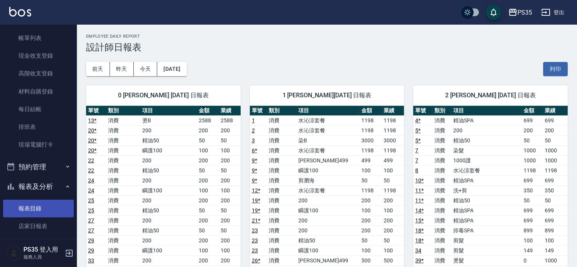
scroll to position [17, 0]
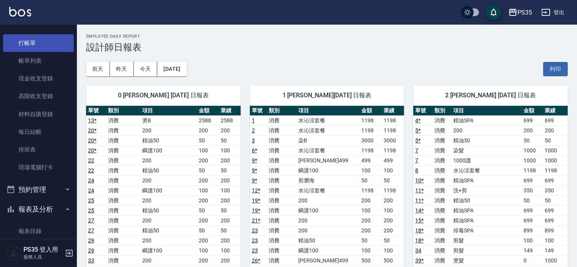
click at [35, 42] on link "打帳單" at bounding box center [38, 43] width 71 height 18
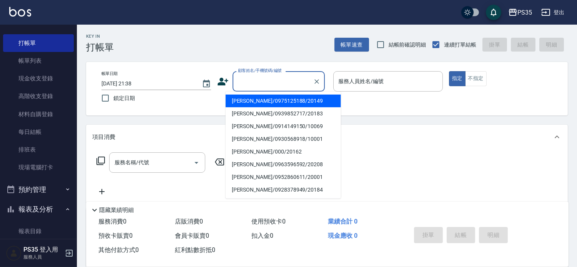
click at [236, 80] on input "顧客姓名/手機號碼/編號" at bounding box center [273, 81] width 74 height 13
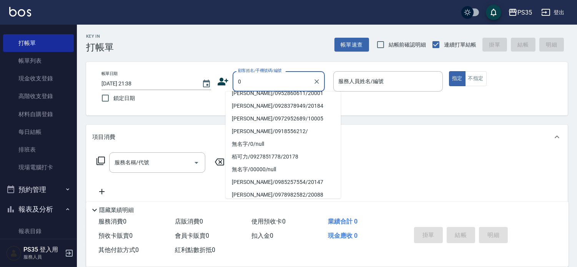
scroll to position [85, 0]
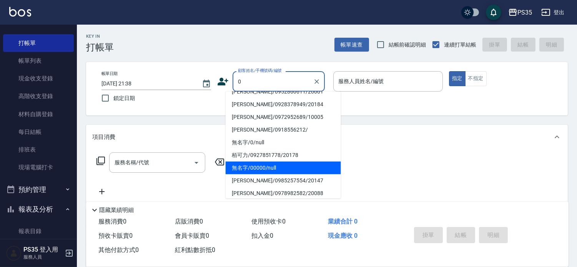
click at [246, 165] on li "無名字/00000/null" at bounding box center [283, 167] width 115 height 13
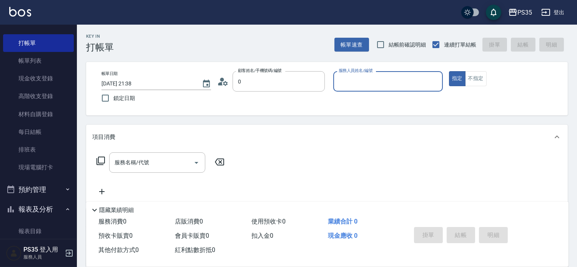
type input "無名字/00000/null"
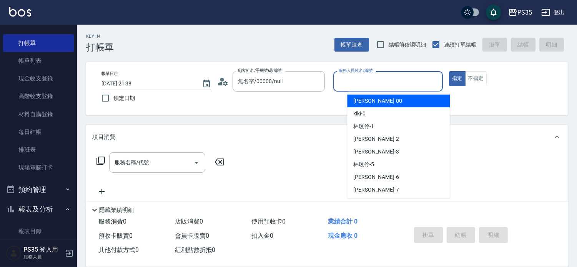
click at [366, 78] on input "服務人員姓名/編號" at bounding box center [388, 81] width 103 height 13
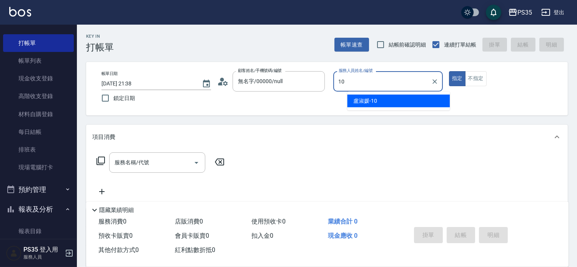
type input "10"
type button "true"
type input "盧淑媛-10"
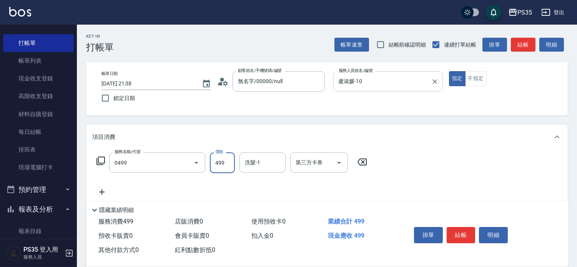
type input "[PERSON_NAME]499(0499)"
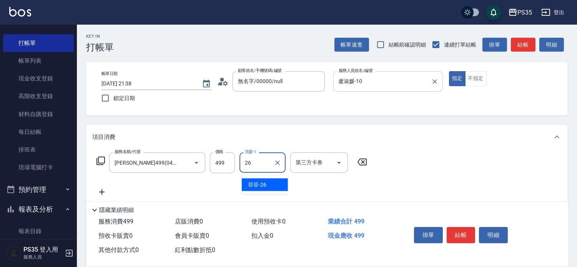
type input "菲菲-26"
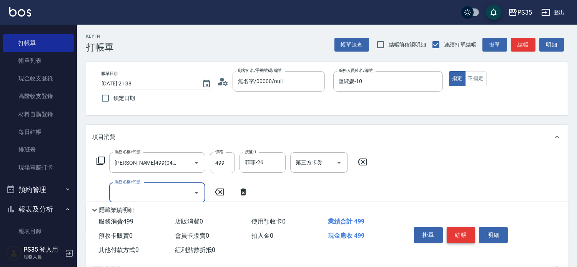
click at [463, 228] on button "結帳" at bounding box center [461, 235] width 29 height 16
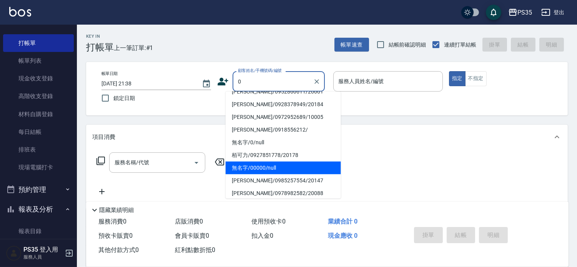
click at [266, 164] on li "無名字/00000/null" at bounding box center [283, 167] width 115 height 13
type input "無名字/00000/null"
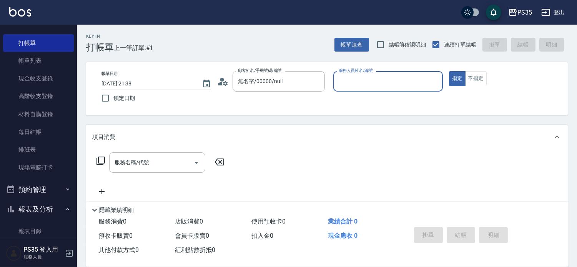
click at [359, 80] on input "服務人員姓名/編號" at bounding box center [388, 81] width 103 height 13
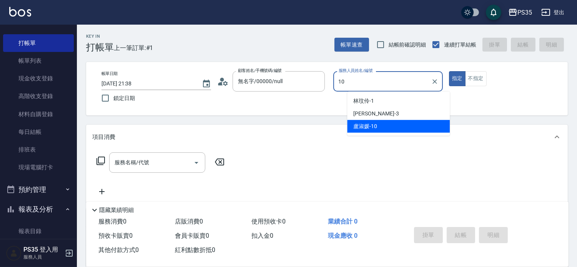
type input "盧淑媛-10"
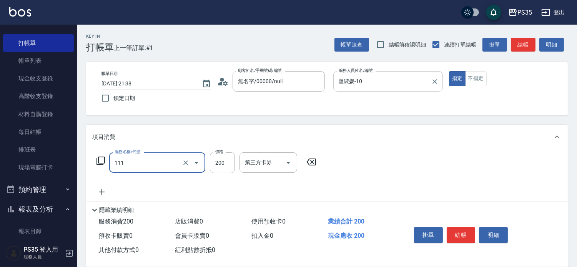
type input "200(111)"
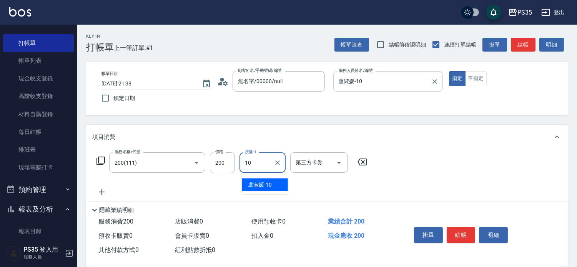
type input "盧淑媛-10"
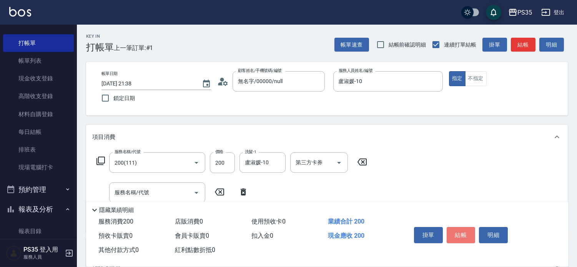
click at [474, 228] on button "結帳" at bounding box center [461, 235] width 29 height 16
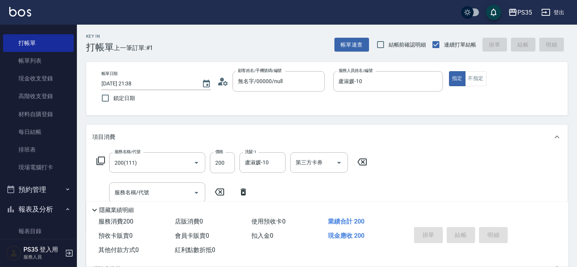
type input "[DATE] 21:39"
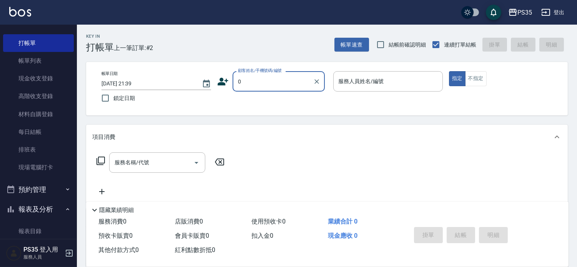
type input "0"
type input "1"
type input "[PERSON_NAME]/0975125188/20149"
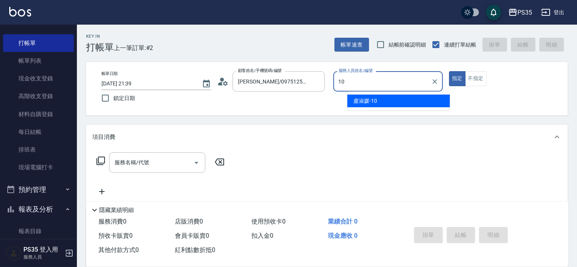
type input "盧淑媛-10"
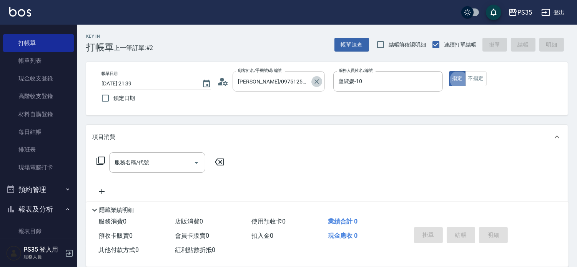
drag, startPoint x: 331, startPoint y: 80, endPoint x: 268, endPoint y: 90, distance: 63.2
click at [321, 80] on icon "Clear" at bounding box center [317, 82] width 8 height 8
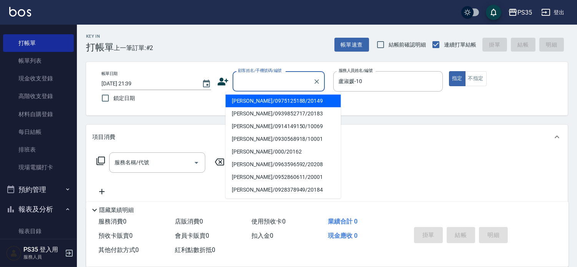
click at [260, 86] on input "顧客姓名/手機號碼/編號" at bounding box center [273, 81] width 74 height 13
click at [252, 101] on li "無名字/00000/null" at bounding box center [283, 101] width 115 height 13
type input "無名字/00000/null"
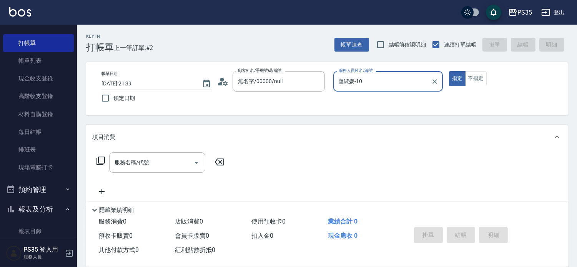
click at [449, 71] on button "指定" at bounding box center [457, 78] width 17 height 15
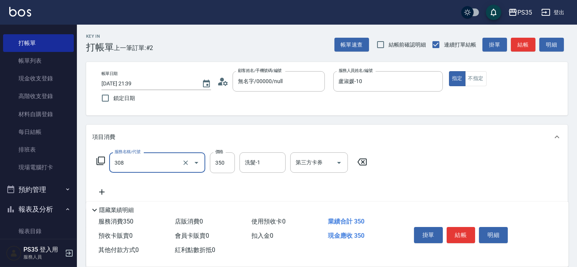
type input "洗+剪(308)"
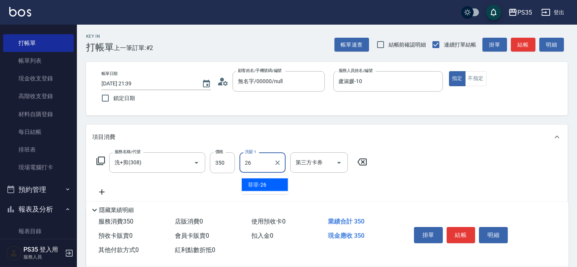
type input "菲菲-26"
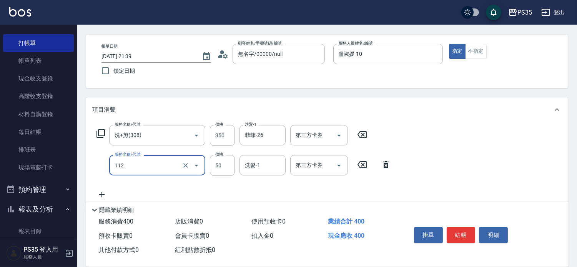
scroll to position [43, 0]
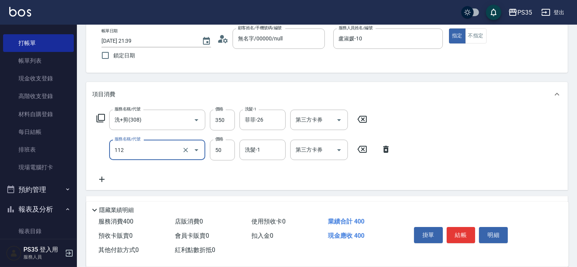
type input "精油50(112)"
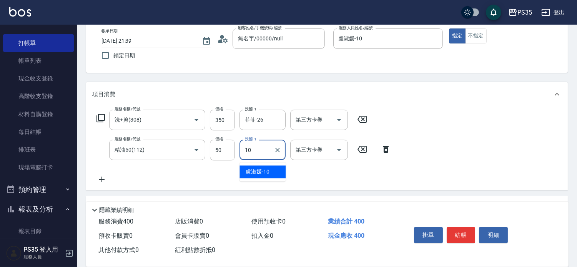
type input "盧淑媛-10"
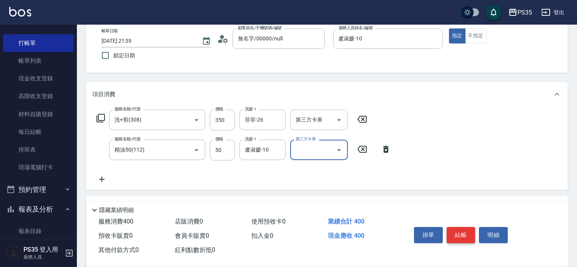
click at [460, 228] on button "結帳" at bounding box center [461, 235] width 29 height 16
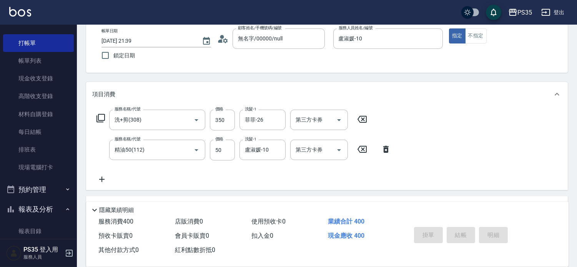
type input "[DATE] 21:40"
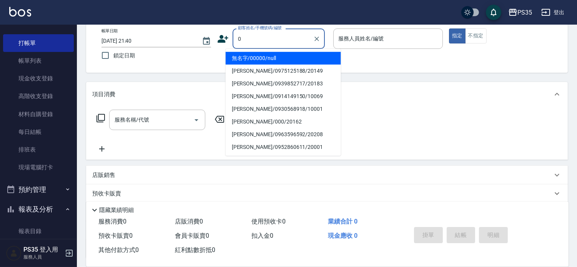
type input "無名字/00000/null"
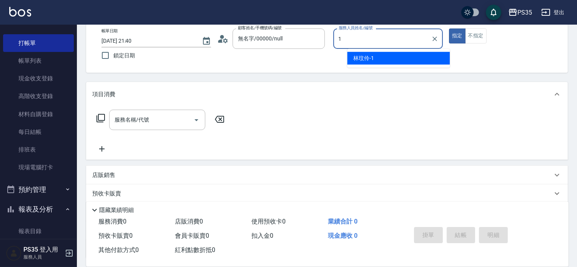
type input "[PERSON_NAME]-1"
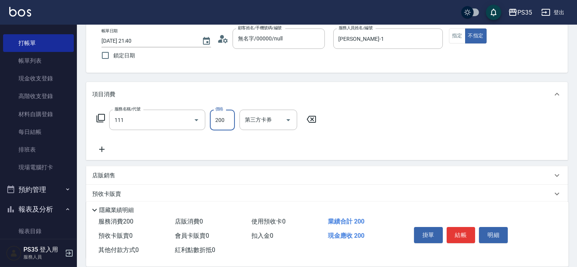
type input "200(111)"
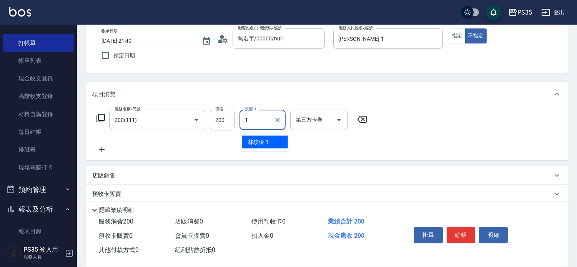
type input "[PERSON_NAME]-1"
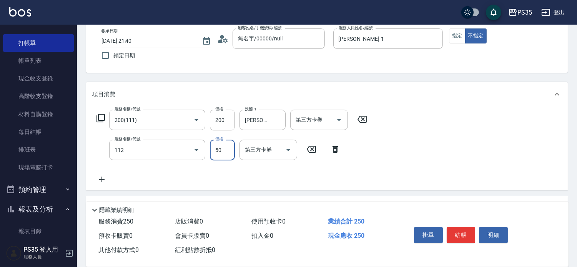
type input "精油50(112)"
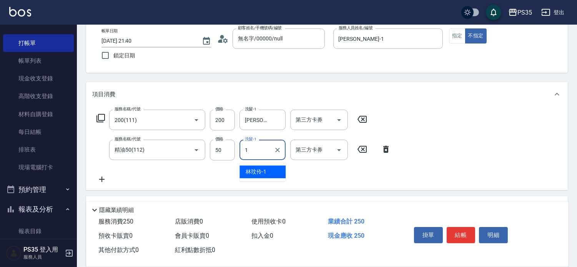
type input "[PERSON_NAME]-1"
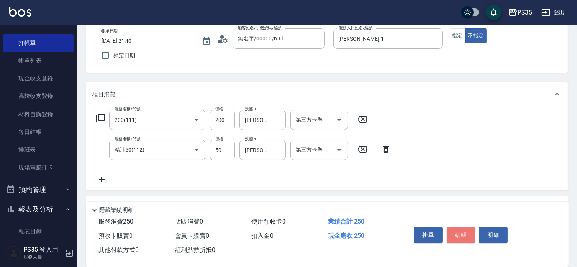
click at [459, 227] on button "結帳" at bounding box center [461, 235] width 29 height 16
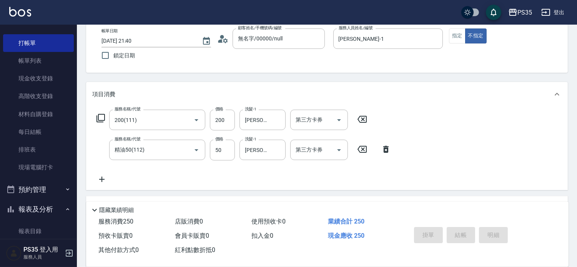
type input "[DATE] 21:42"
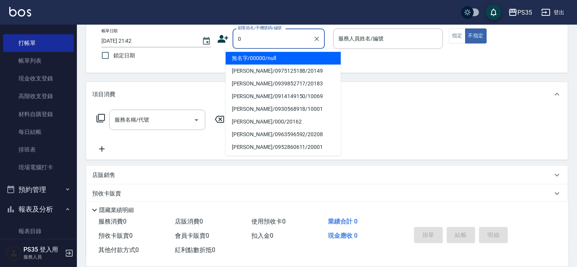
type input "0"
type input "1"
type input "無名字/00000/null"
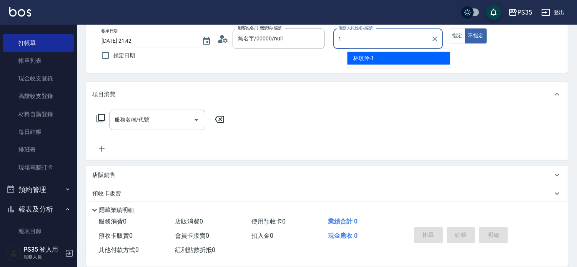
type input "1"
type button "false"
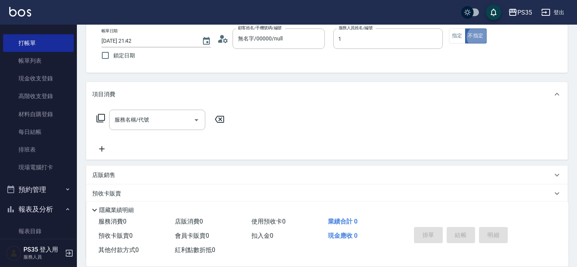
type input "[PERSON_NAME]-1"
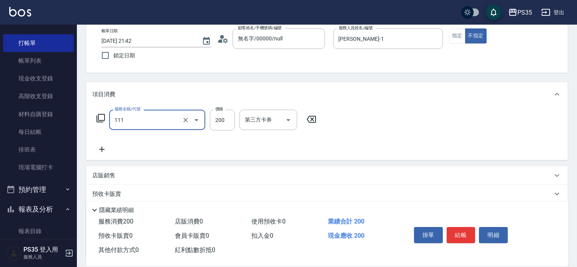
type input "200(111)"
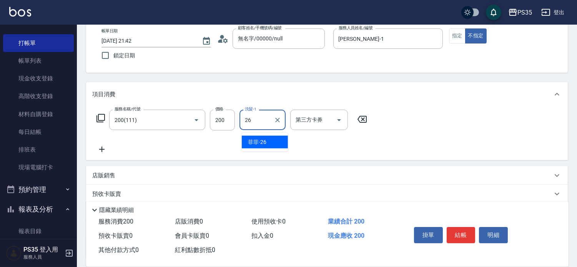
type input "菲菲-26"
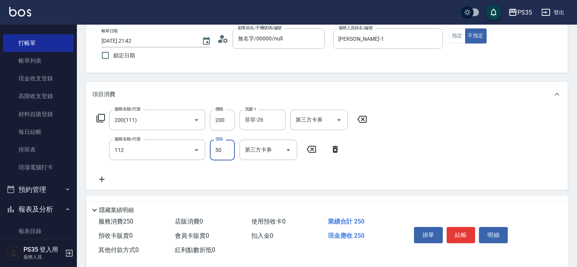
type input "精油50(112)"
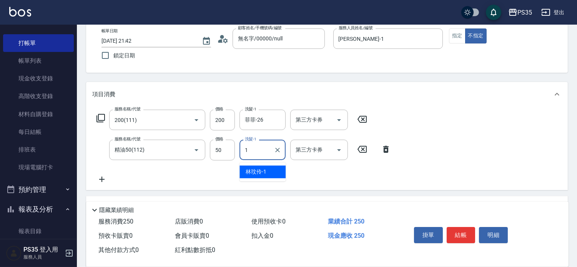
type input "[PERSON_NAME]-1"
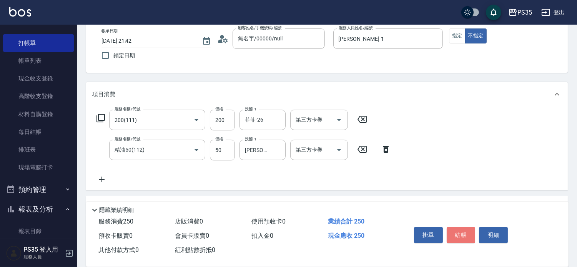
click at [459, 227] on button "結帳" at bounding box center [461, 235] width 29 height 16
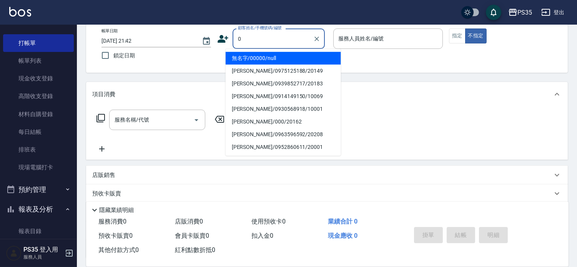
type input "0"
type input "1"
type input "無名字/00000/null"
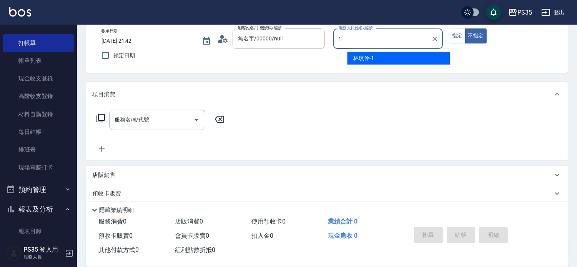
type input "[PERSON_NAME]-1"
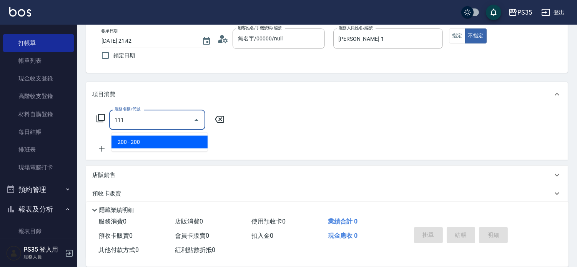
type input "200(111)"
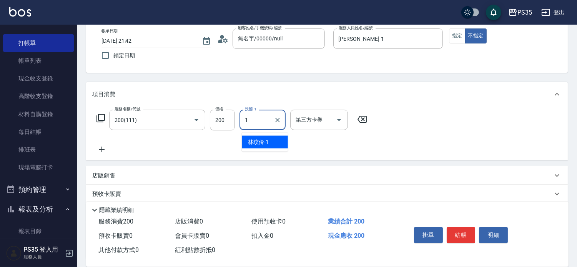
type input "[PERSON_NAME]-1"
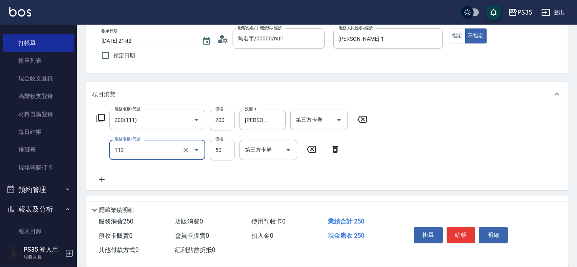
type input "精油50(112)"
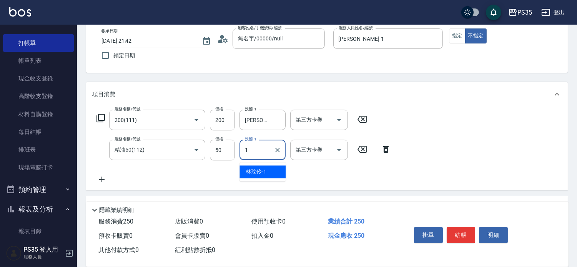
type input "[PERSON_NAME]-1"
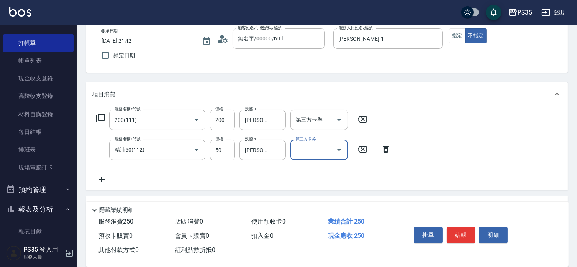
click at [459, 227] on button "結帳" at bounding box center [461, 235] width 29 height 16
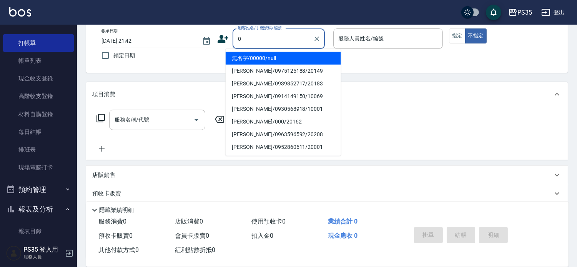
type input "0"
type input "1"
type input "無名字/00000/null"
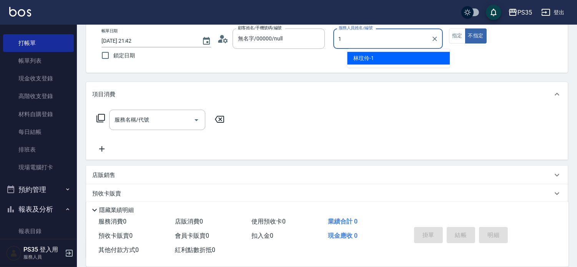
type input "[PERSON_NAME]-1"
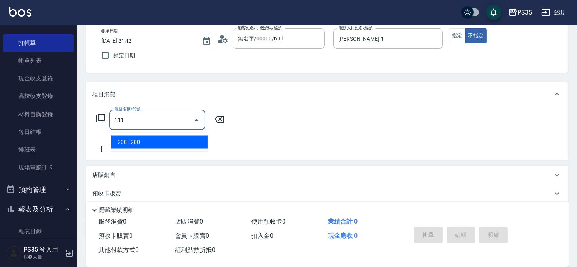
type input "200(111)"
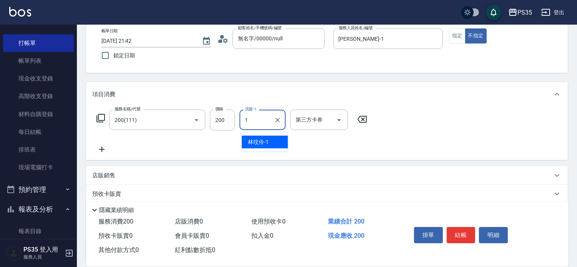
type input "[PERSON_NAME]-1"
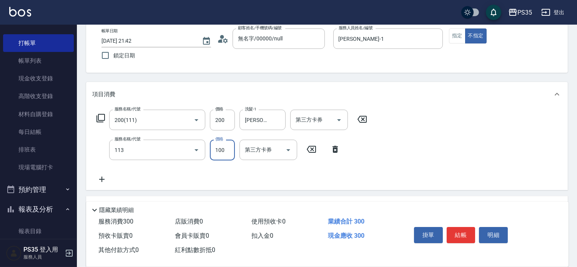
type input "瞬護100(113)"
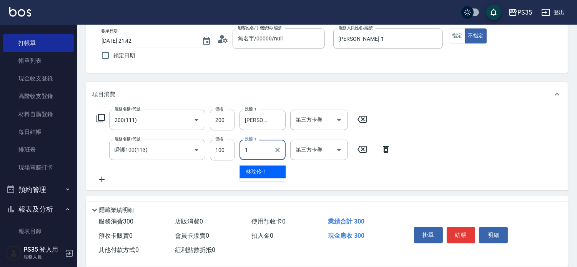
type input "[PERSON_NAME]-1"
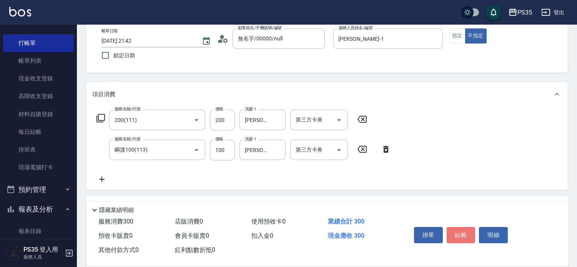
click at [459, 227] on button "結帳" at bounding box center [461, 235] width 29 height 16
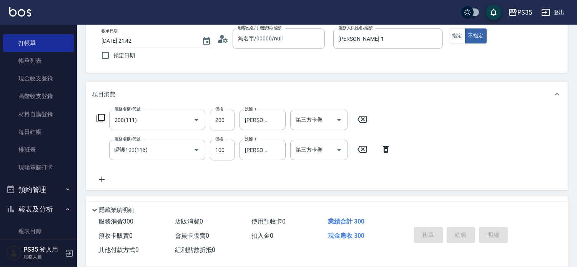
type input "[DATE] 21:43"
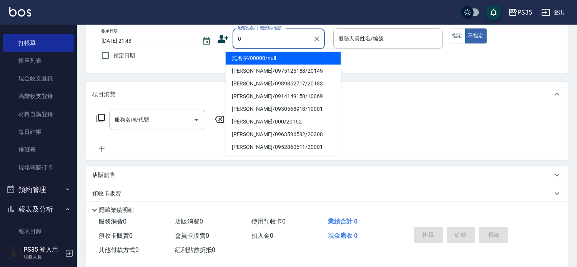
type input "0"
type input "1"
type input "無名字/00000/null"
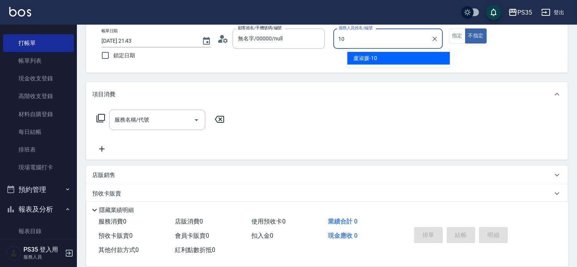
type input "盧淑媛-10"
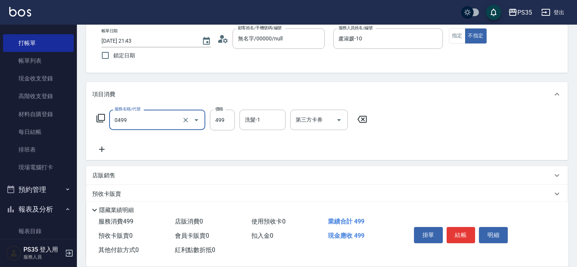
type input "[PERSON_NAME]499(0499)"
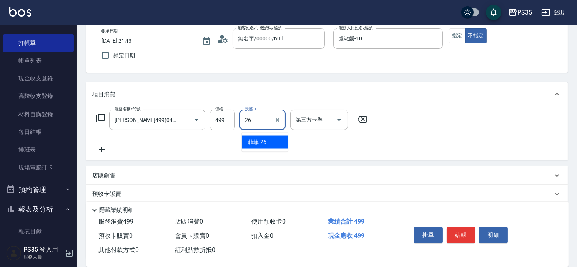
type input "菲菲-26"
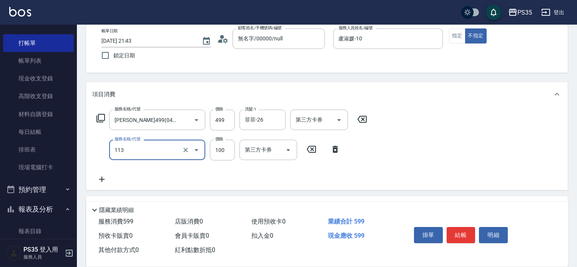
type input "瞬護100(113)"
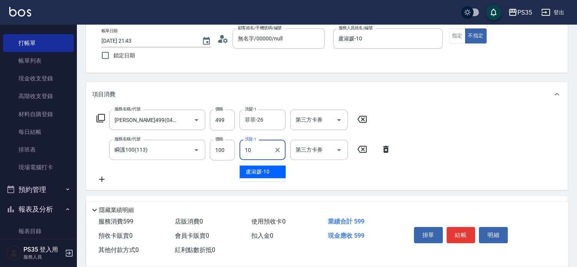
type input "盧淑媛-10"
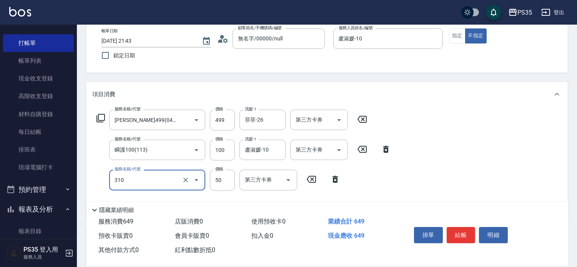
type input "剪瀏海(310)"
click at [459, 227] on button "結帳" at bounding box center [461, 235] width 29 height 16
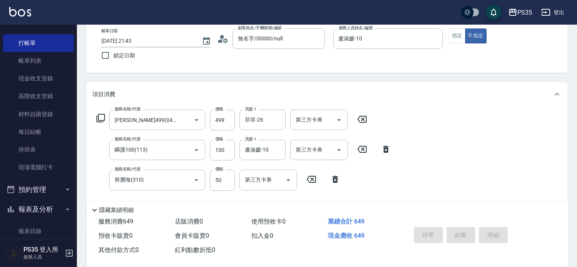
type input "[DATE] 21:45"
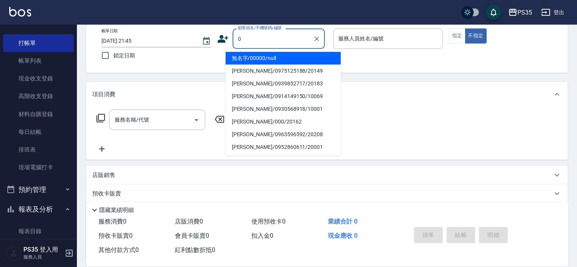
type input "0"
type input "1"
type input "無名字/00000/null"
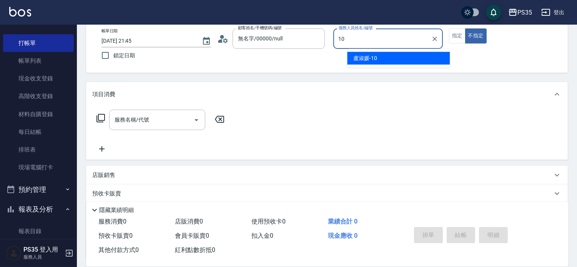
type input "盧淑媛-10"
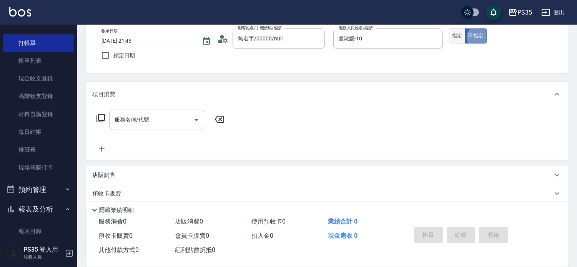
click at [465, 32] on button "指定" at bounding box center [457, 35] width 17 height 15
click at [166, 126] on input "服務名稱/代號" at bounding box center [152, 119] width 78 height 13
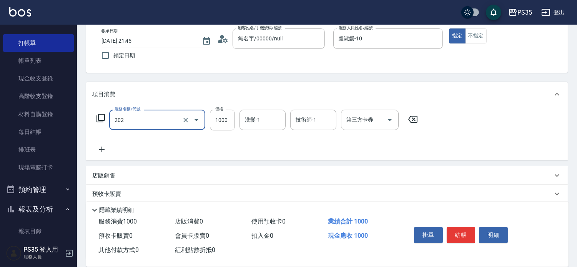
type input "燙髮(202)"
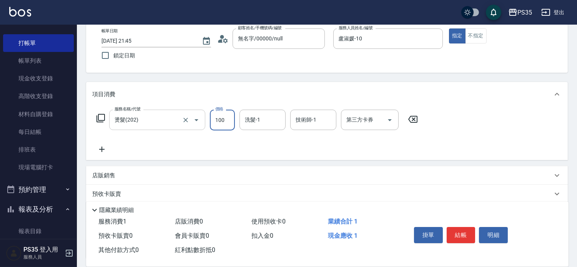
type input "1000"
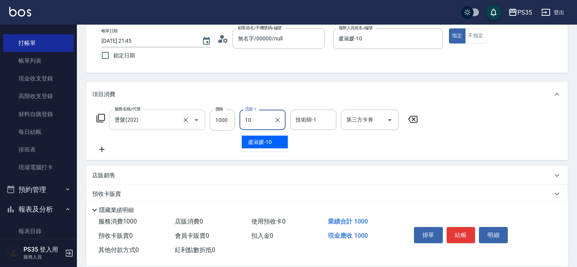
type input "盧淑媛-10"
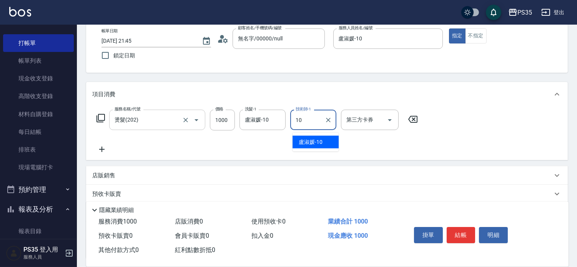
type input "盧淑媛-10"
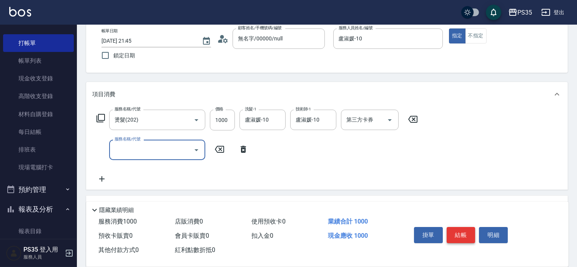
click at [462, 227] on button "結帳" at bounding box center [461, 235] width 29 height 16
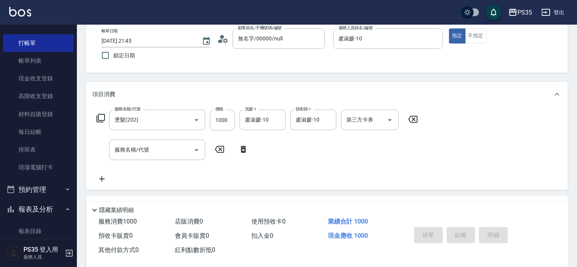
type input "[DATE] 21:46"
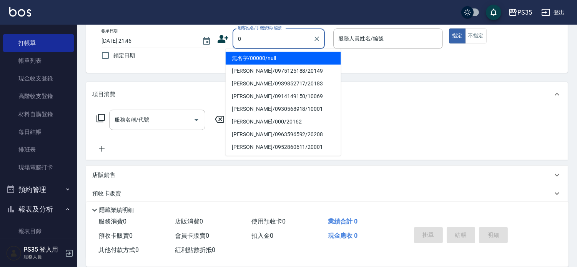
type input "0"
type input "1"
type input "無名字/00000/null"
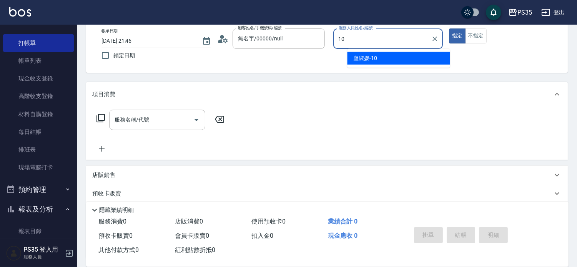
type input "盧淑媛-10"
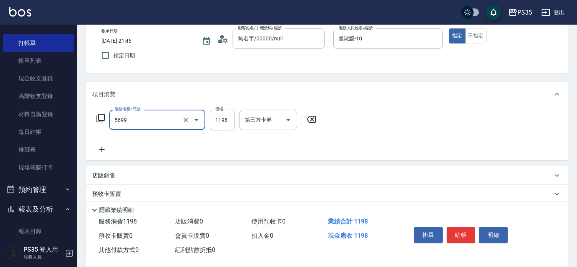
type input "水沁涼套餐(5699)"
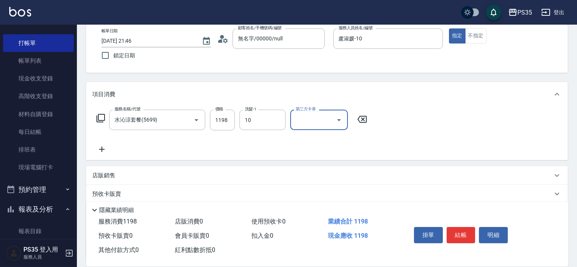
type input "盧淑媛-10"
click at [471, 227] on button "結帳" at bounding box center [461, 235] width 29 height 16
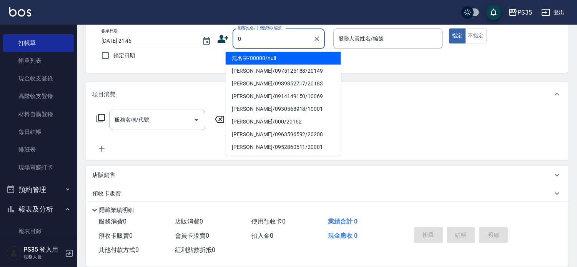
type input "0"
type input "1"
type input "無名字/00000/null"
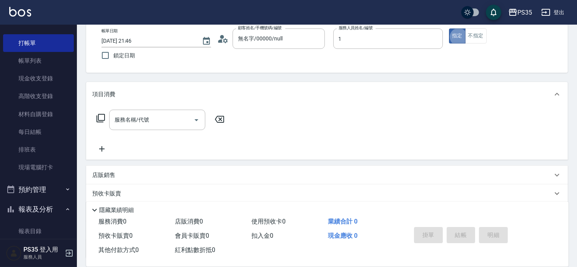
type input "[PERSON_NAME]-1"
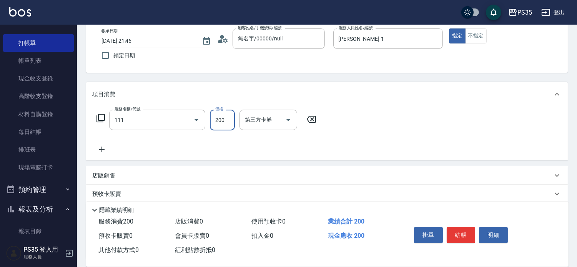
type input "200(111)"
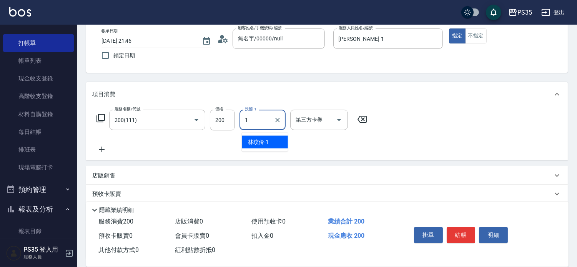
type input "[PERSON_NAME]-1"
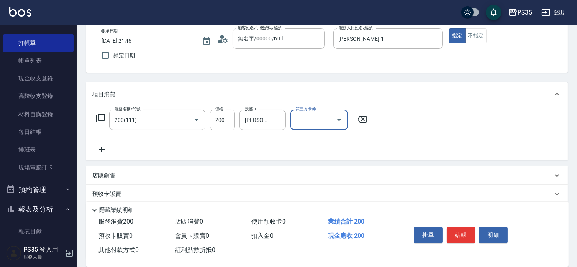
click at [471, 227] on button "結帳" at bounding box center [461, 235] width 29 height 16
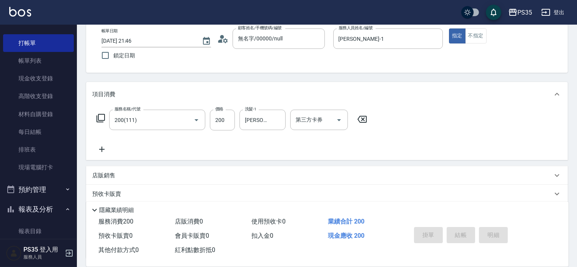
type input "[DATE] 21:47"
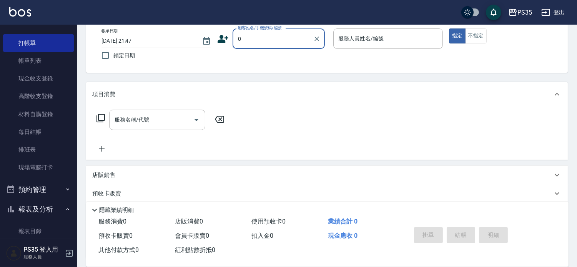
type input "無名字/00000/null"
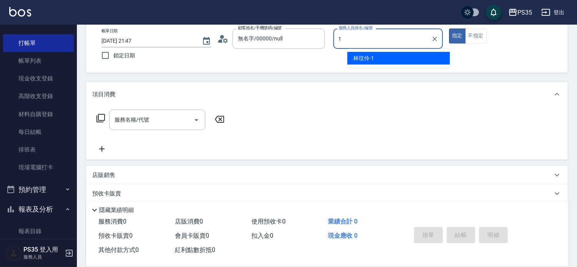
type input "[PERSON_NAME]-1"
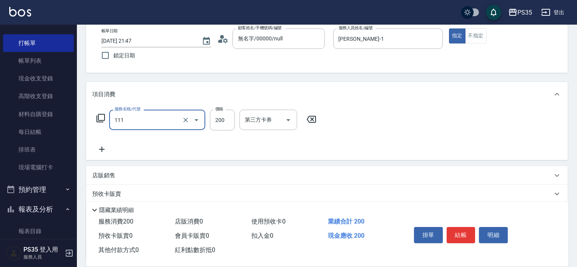
type input "200(111)"
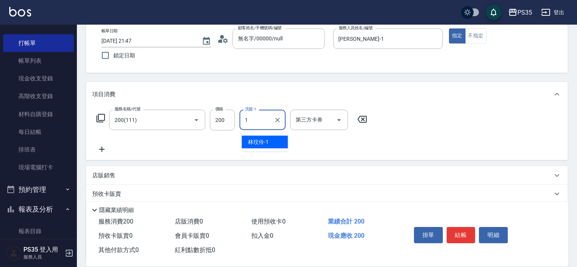
type input "[PERSON_NAME]-1"
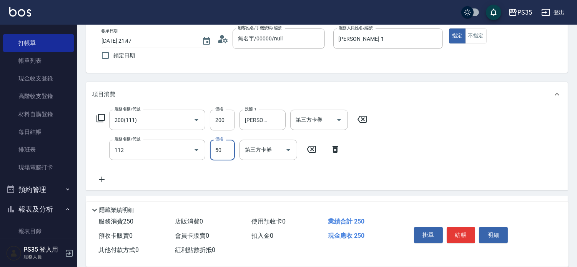
type input "精油50(112)"
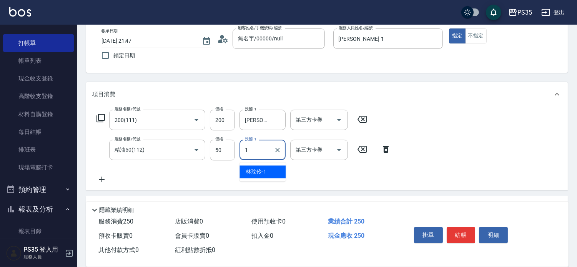
type input "[PERSON_NAME]-1"
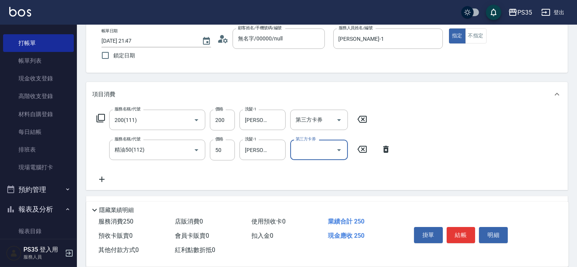
click at [471, 227] on button "結帳" at bounding box center [461, 235] width 29 height 16
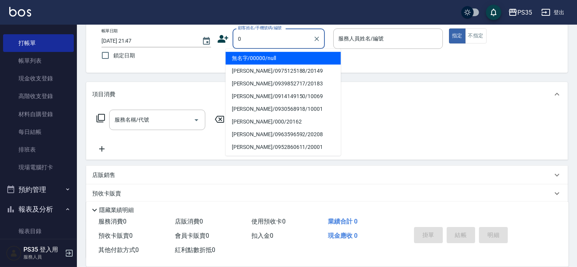
type input "無名字/00000/null"
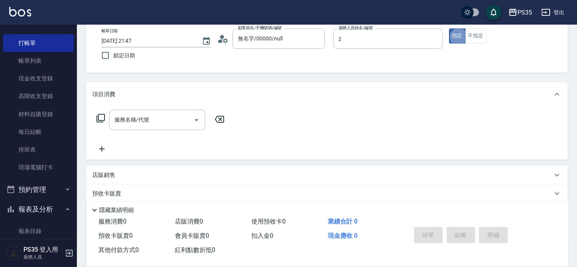
type input "[PERSON_NAME]-2"
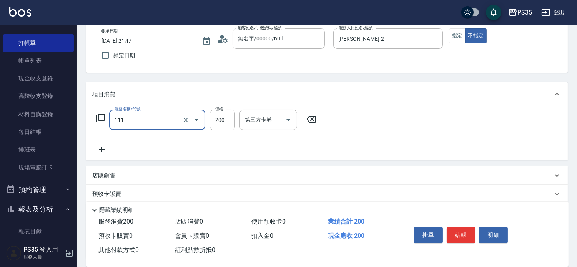
type input "200(111)"
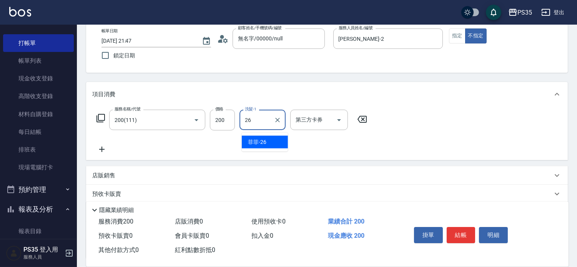
type input "菲菲-26"
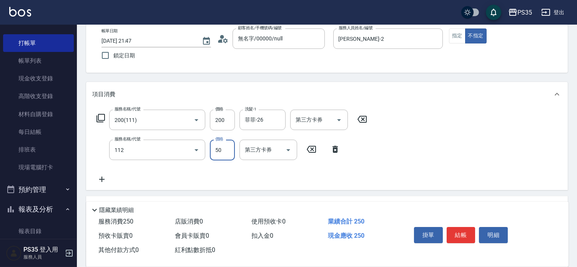
type input "精油50(112)"
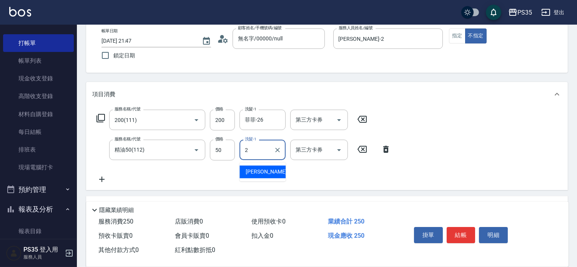
type input "[PERSON_NAME]-2"
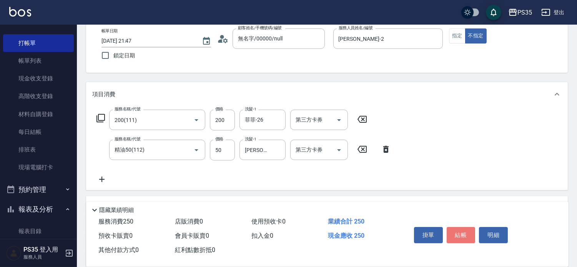
click at [470, 227] on button "結帳" at bounding box center [461, 235] width 29 height 16
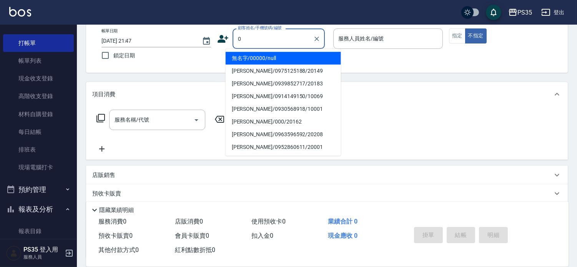
type input "0"
type input "1"
type input "無名字/00000/null"
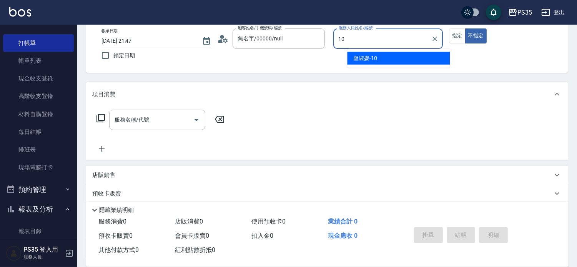
type input "盧淑媛-10"
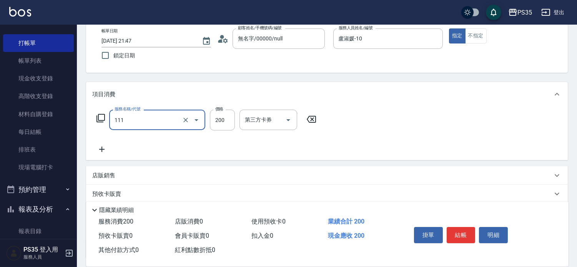
type input "200(111)"
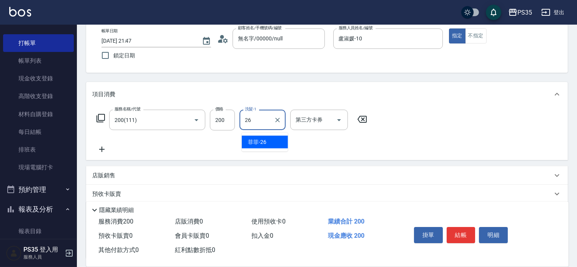
type input "菲菲-26"
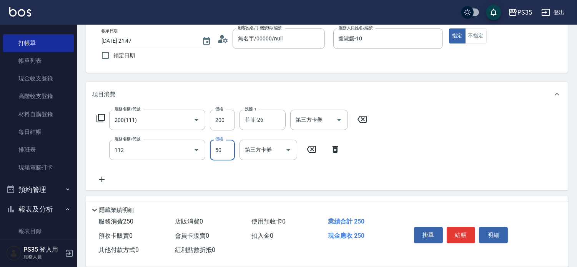
type input "精油50(112)"
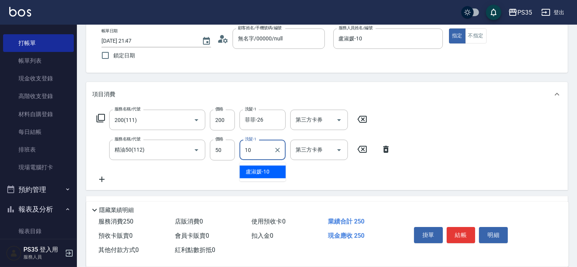
type input "盧淑媛-10"
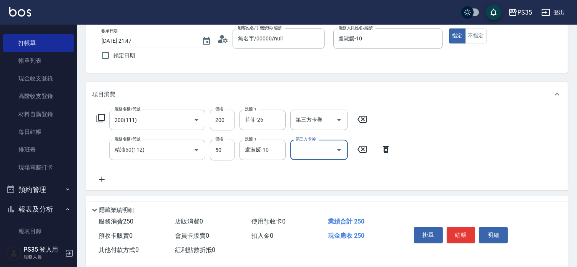
click at [470, 227] on button "結帳" at bounding box center [461, 235] width 29 height 16
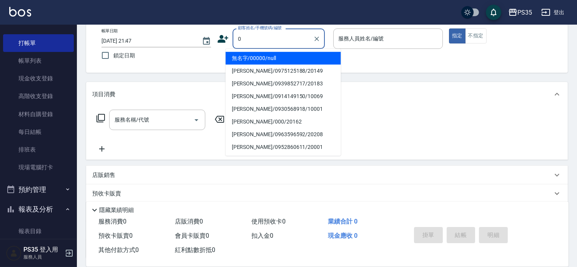
type input "0"
type input "1"
type input "無名字/00000/null"
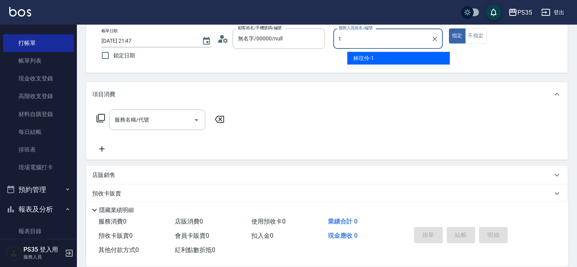
type input "[PERSON_NAME]-1"
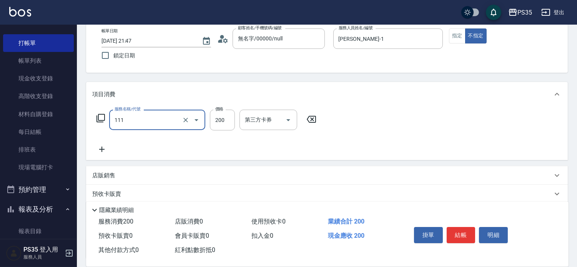
type input "200(111)"
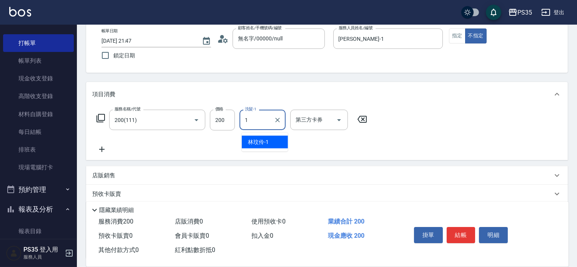
type input "[PERSON_NAME]-1"
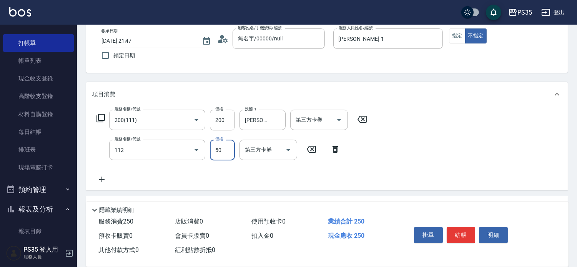
type input "精油50(112)"
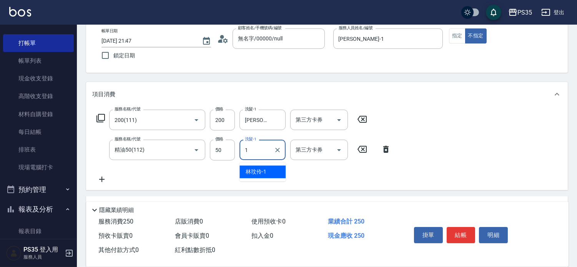
type input "[PERSON_NAME]-1"
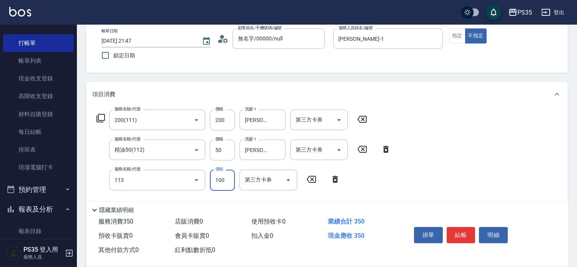
type input "瞬護100(113)"
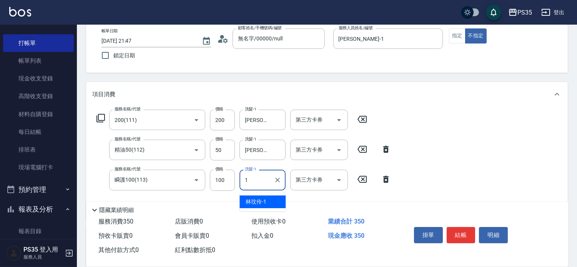
type input "[PERSON_NAME]-1"
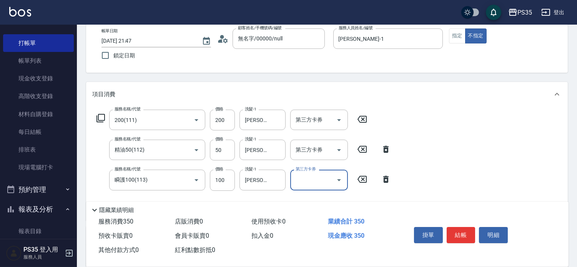
click at [470, 227] on button "結帳" at bounding box center [461, 235] width 29 height 16
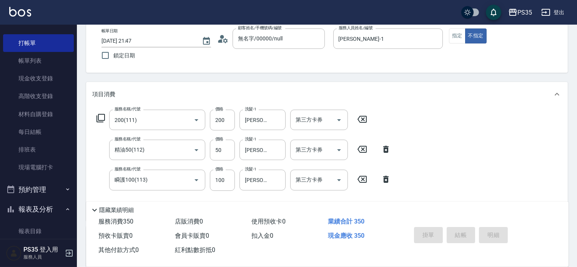
type input "[DATE] 21:48"
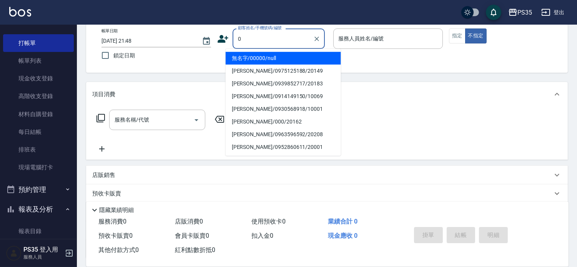
type input "0"
type input "1"
type input "無名字/00000/null"
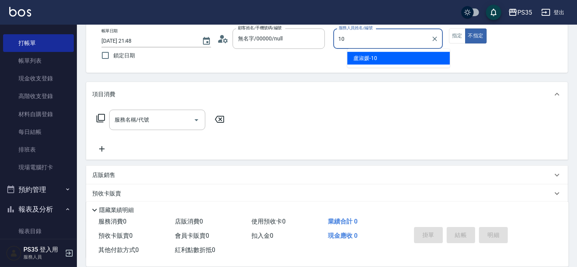
type input "盧淑媛-10"
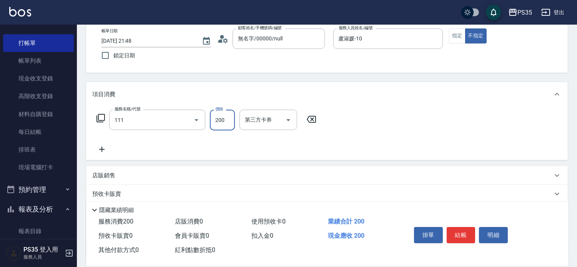
type input "200(111)"
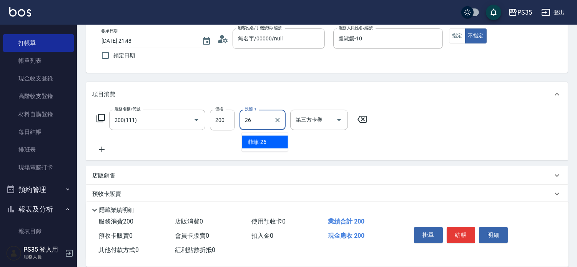
type input "菲菲-26"
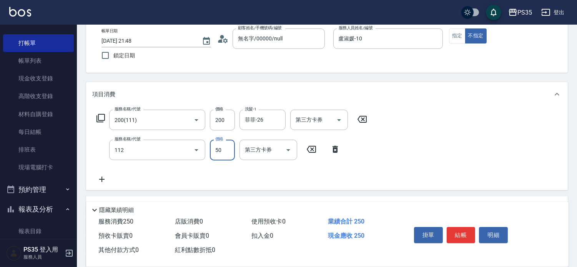
type input "精油50(112)"
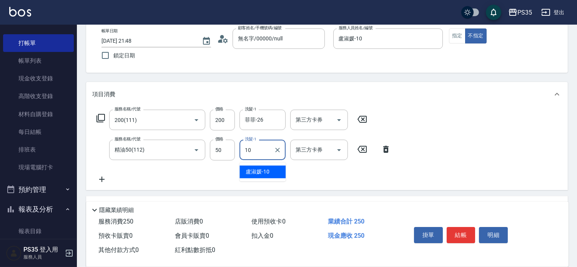
type input "盧淑媛-10"
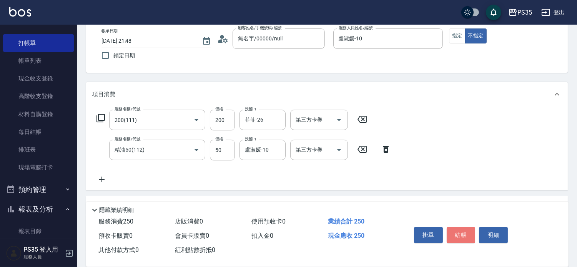
click at [470, 227] on button "結帳" at bounding box center [461, 235] width 29 height 16
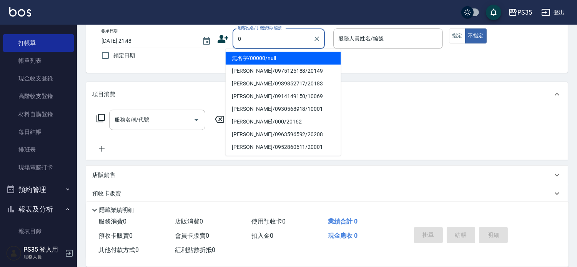
type input "0"
type input "2"
type input "無名字/00000/null"
type input "[PERSON_NAME]-2"
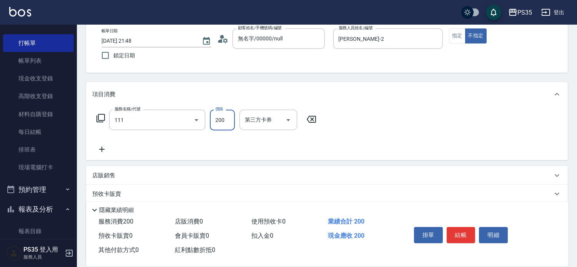
type input "200(111)"
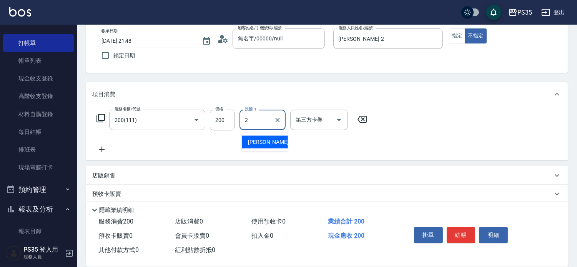
type input "[PERSON_NAME]-2"
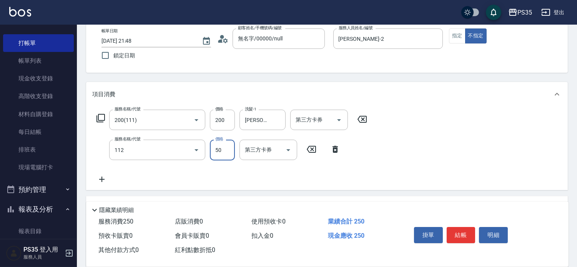
type input "精油50(112)"
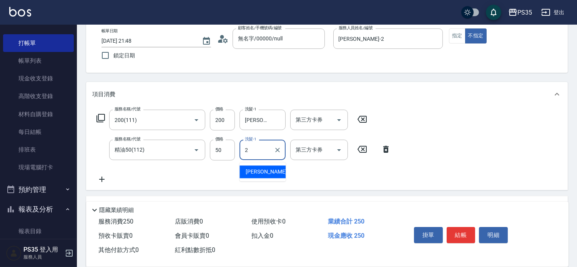
type input "[PERSON_NAME]-2"
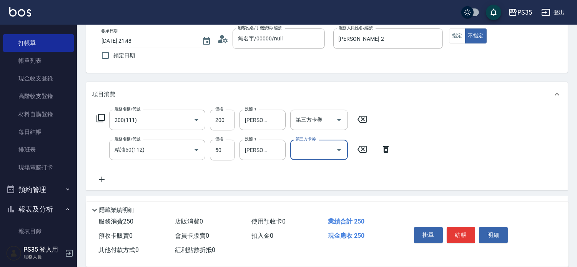
click at [470, 227] on button "結帳" at bounding box center [461, 235] width 29 height 16
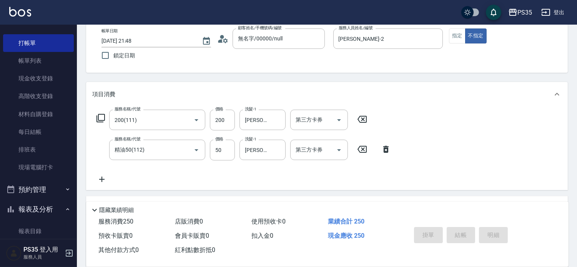
type input "[DATE] 21:49"
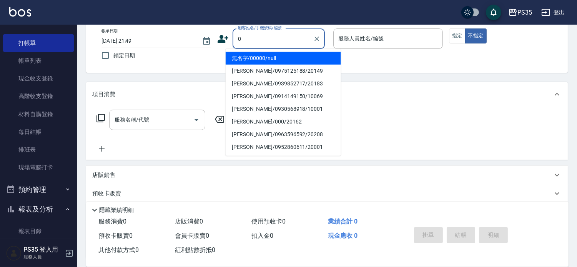
type input "0"
type input "10"
type input "無名字/00000/null"
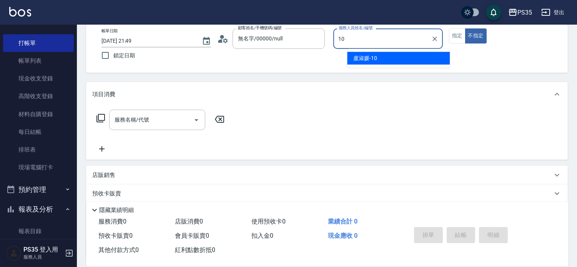
type input "盧淑媛-10"
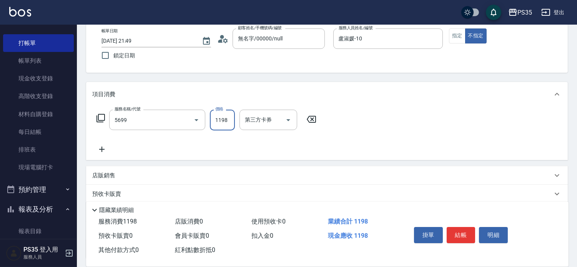
type input "水沁涼套餐(5699)"
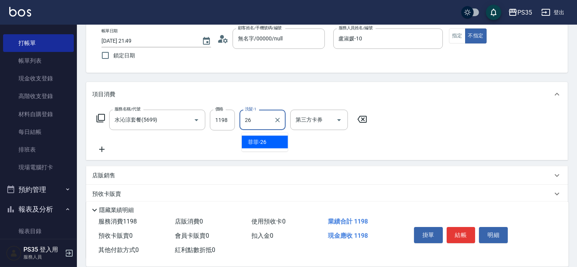
type input "菲菲-26"
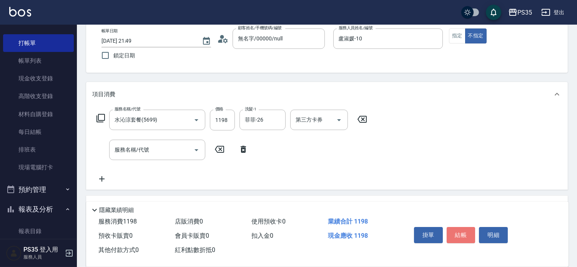
click at [469, 227] on button "結帳" at bounding box center [461, 235] width 29 height 16
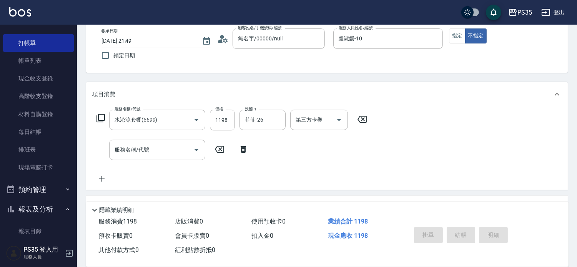
type input "[DATE] 21:51"
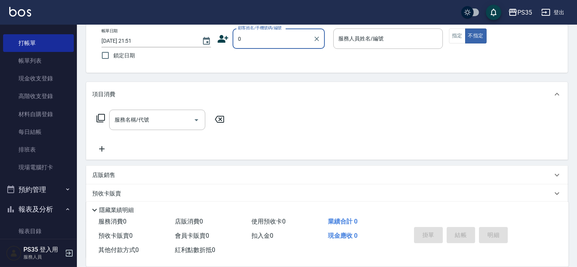
type input "無名字/00000/null"
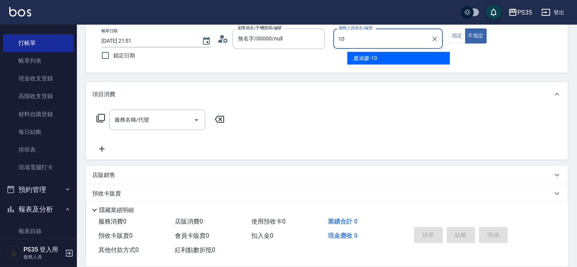
type input "盧淑媛-10"
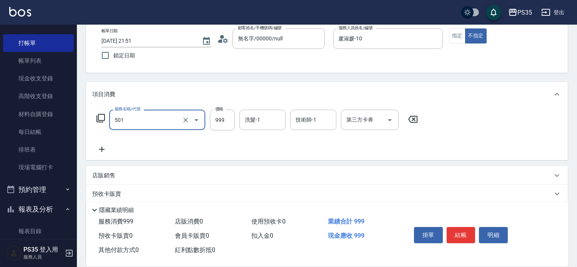
type input "染髮(501)"
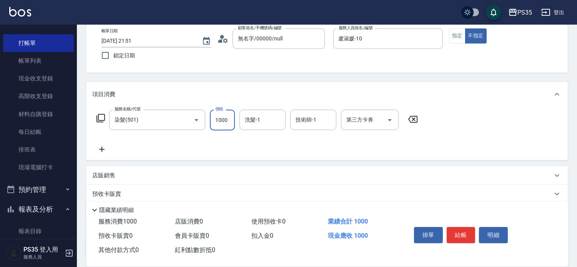
type input "1000"
click at [413, 122] on icon at bounding box center [412, 119] width 19 height 9
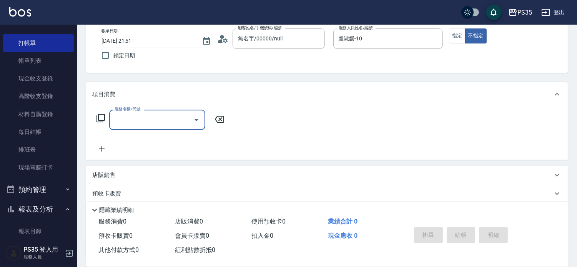
click at [162, 123] on input "服務名稱/代號" at bounding box center [152, 119] width 78 height 13
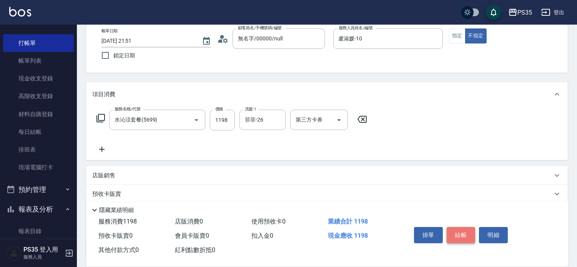
click at [462, 227] on button "結帳" at bounding box center [461, 235] width 29 height 16
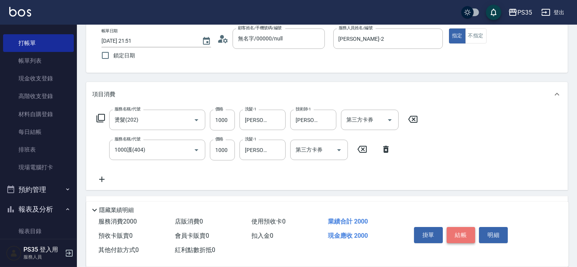
click at [462, 227] on button "結帳" at bounding box center [461, 235] width 29 height 16
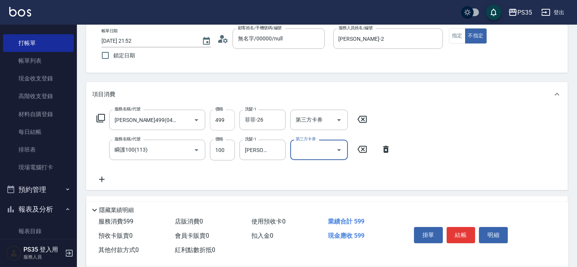
click at [225, 115] on input "499" at bounding box center [222, 120] width 25 height 21
click at [225, 116] on input "499" at bounding box center [222, 120] width 25 height 21
click at [460, 227] on button "結帳" at bounding box center [461, 235] width 29 height 16
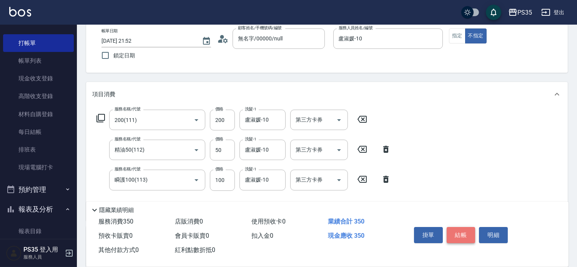
click at [460, 227] on button "結帳" at bounding box center [461, 235] width 29 height 16
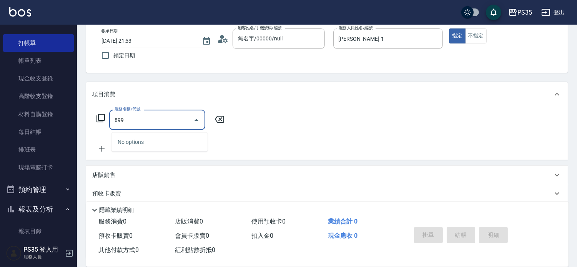
click at [174, 120] on input "899" at bounding box center [152, 119] width 78 height 13
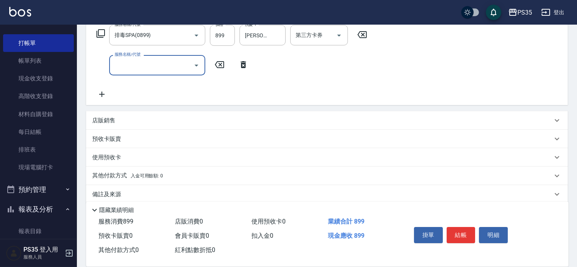
scroll to position [128, 0]
click at [121, 124] on div "店販銷售" at bounding box center [322, 120] width 460 height 8
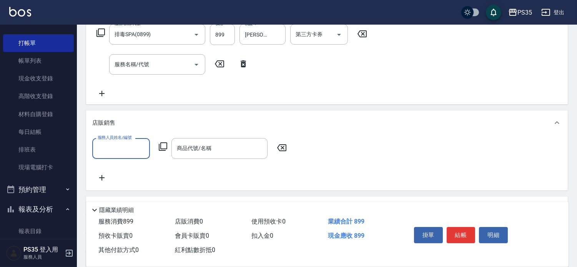
scroll to position [0, 0]
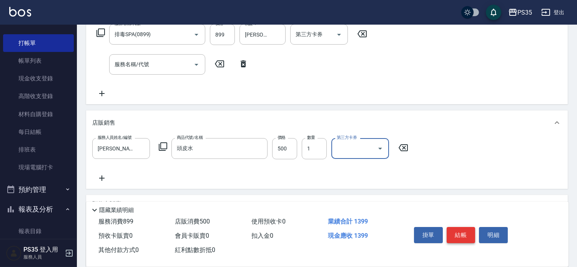
drag, startPoint x: 460, startPoint y: 225, endPoint x: 449, endPoint y: 191, distance: 35.6
click at [460, 227] on button "結帳" at bounding box center [461, 235] width 29 height 16
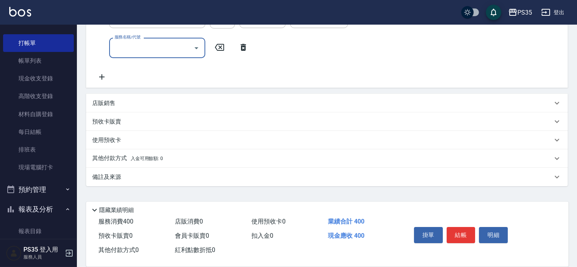
scroll to position [150, 0]
click at [151, 102] on div "店販銷售" at bounding box center [322, 102] width 460 height 8
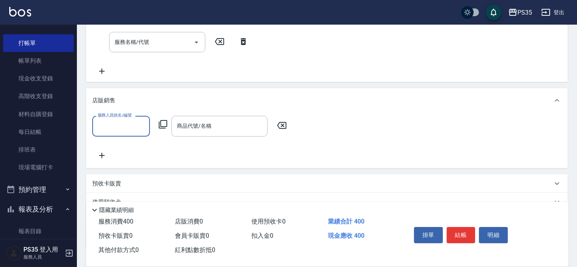
scroll to position [0, 0]
click at [114, 136] on div "服務人員姓名/編號" at bounding box center [121, 126] width 58 height 20
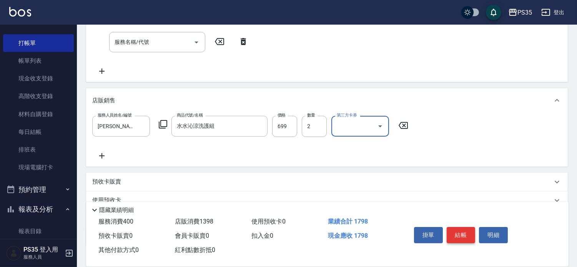
click at [463, 227] on button "結帳" at bounding box center [461, 235] width 29 height 16
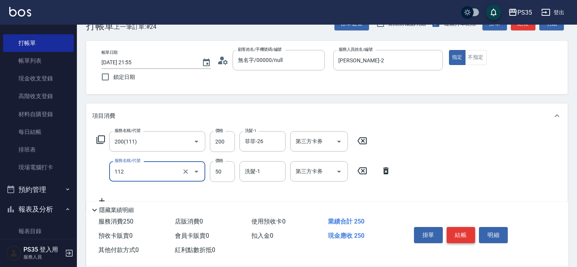
scroll to position [43, 0]
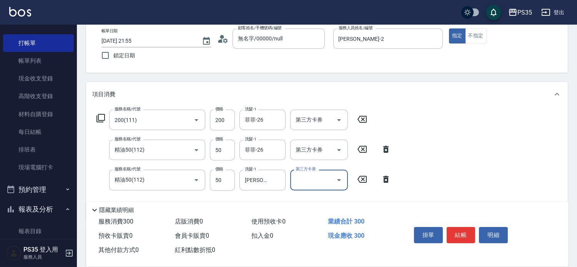
drag, startPoint x: 385, startPoint y: 182, endPoint x: 171, endPoint y: 188, distance: 214.9
click at [385, 182] on icon at bounding box center [385, 179] width 5 height 7
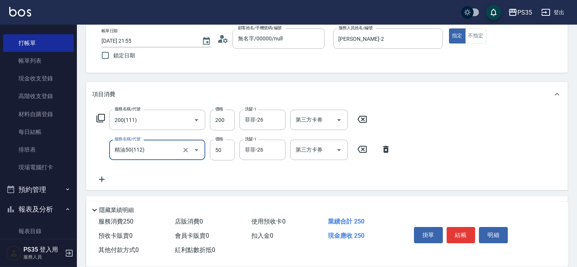
click at [100, 179] on icon at bounding box center [101, 178] width 19 height 9
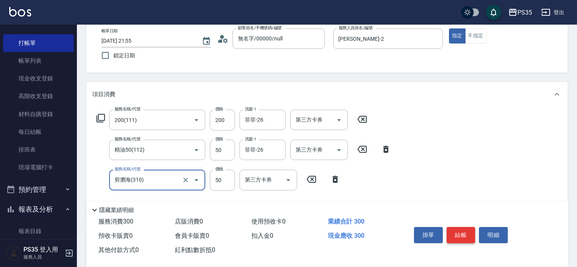
click at [463, 227] on button "結帳" at bounding box center [461, 235] width 29 height 16
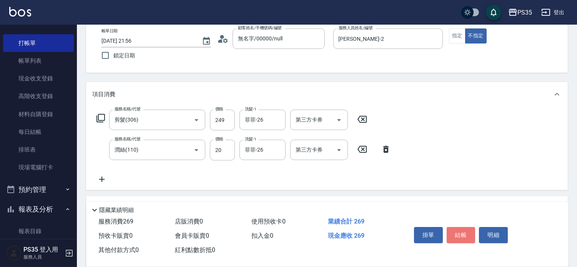
click at [463, 227] on button "結帳" at bounding box center [461, 235] width 29 height 16
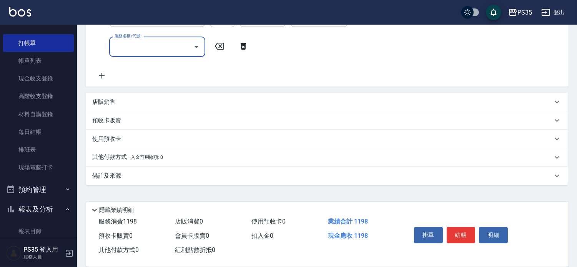
scroll to position [150, 0]
click at [113, 105] on p "店販銷售" at bounding box center [103, 102] width 23 height 8
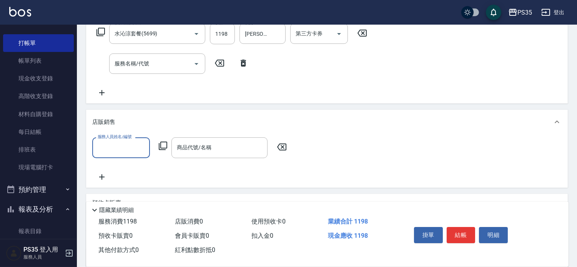
scroll to position [108, 0]
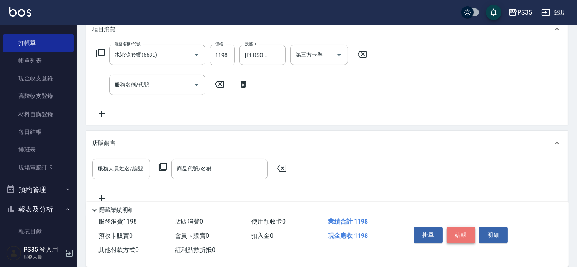
click at [465, 227] on button "結帳" at bounding box center [461, 235] width 29 height 16
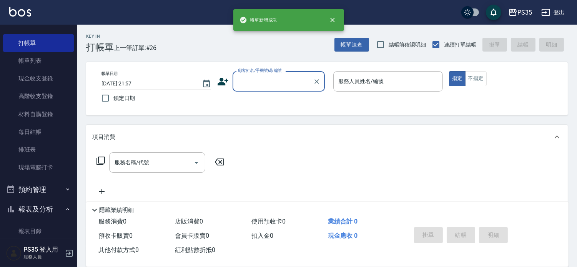
scroll to position [0, 0]
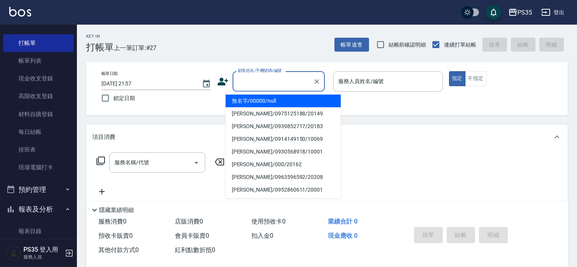
click at [244, 85] on input "顧客姓名/手機號碼/編號" at bounding box center [273, 81] width 74 height 13
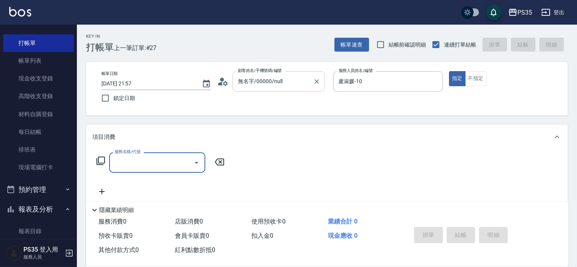
scroll to position [120, 0]
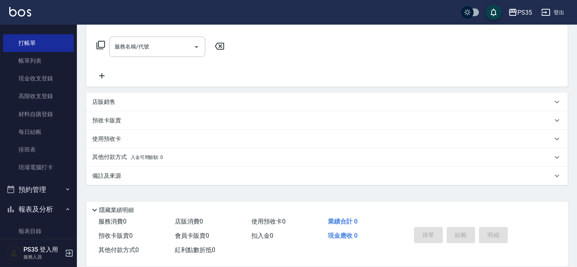
click at [120, 102] on div "店販銷售" at bounding box center [322, 102] width 460 height 8
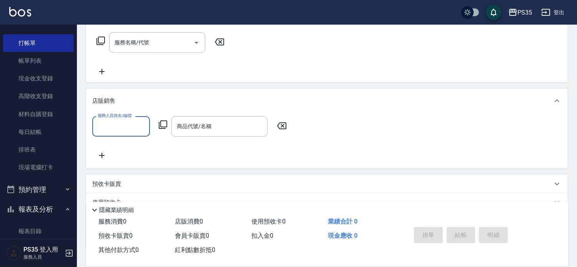
scroll to position [0, 0]
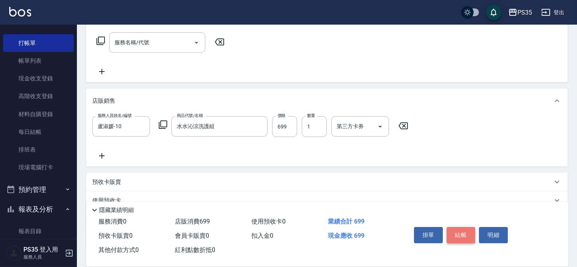
click at [455, 227] on button "結帳" at bounding box center [461, 235] width 29 height 16
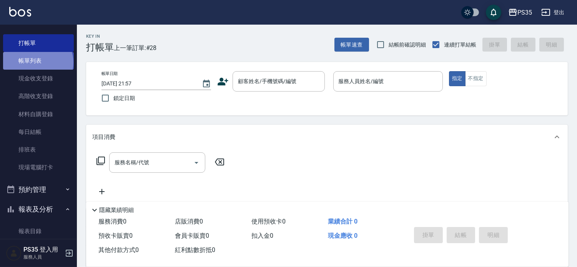
click at [37, 62] on link "帳單列表" at bounding box center [38, 61] width 71 height 18
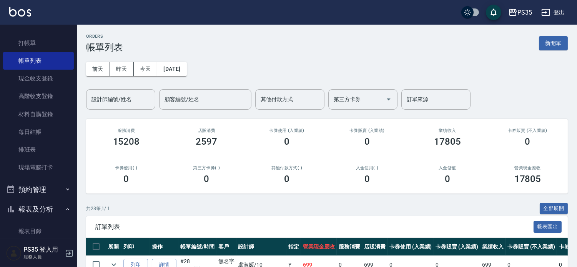
scroll to position [256, 0]
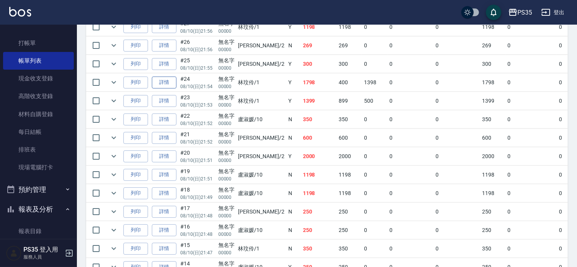
click at [166, 88] on link "詳情" at bounding box center [164, 82] width 25 height 12
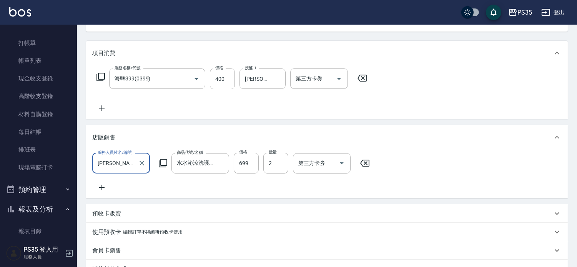
click at [366, 165] on icon at bounding box center [364, 162] width 19 height 9
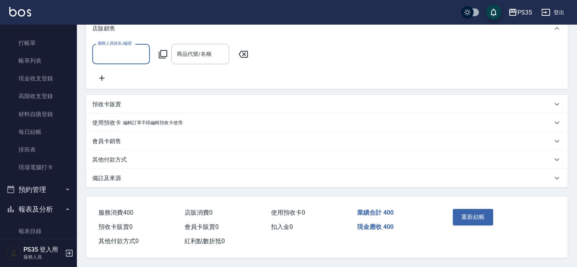
scroll to position [217, 0]
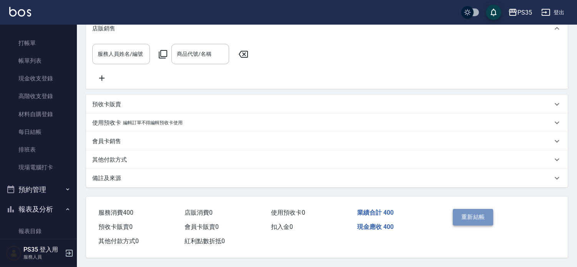
click at [477, 211] on button "重新結帳" at bounding box center [473, 217] width 41 height 16
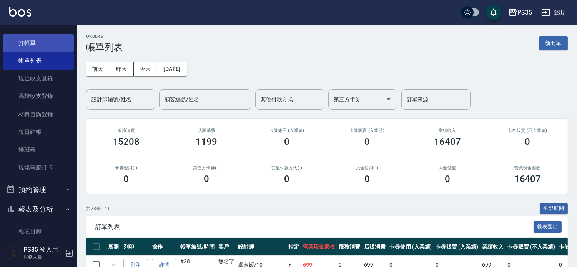
click at [35, 44] on link "打帳單" at bounding box center [38, 43] width 71 height 18
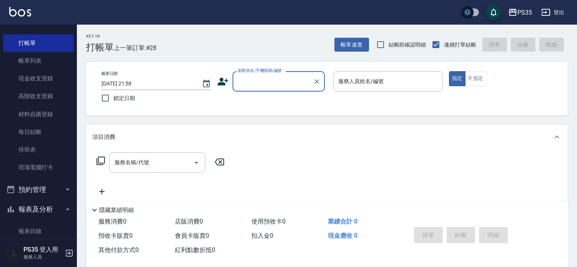
click at [267, 81] on input "顧客姓名/手機號碼/編號" at bounding box center [273, 81] width 74 height 13
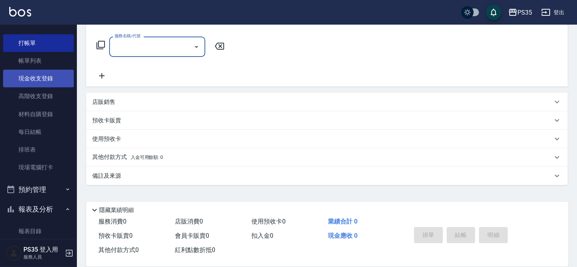
scroll to position [120, 0]
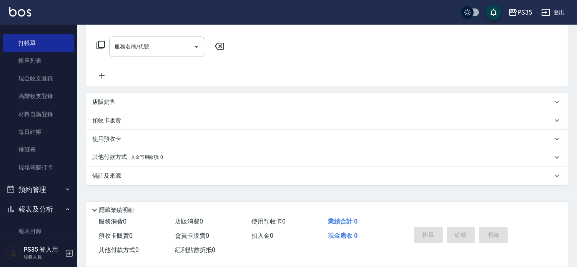
click at [117, 97] on div "店販銷售" at bounding box center [327, 102] width 482 height 18
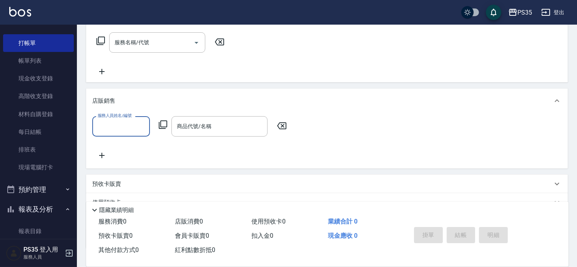
scroll to position [0, 0]
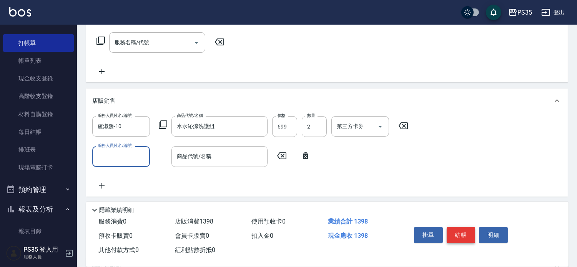
click at [465, 228] on button "結帳" at bounding box center [461, 235] width 29 height 16
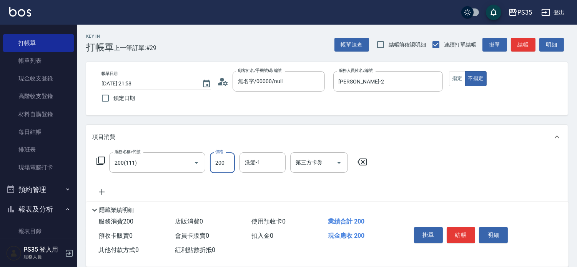
click at [362, 166] on icon at bounding box center [361, 161] width 19 height 9
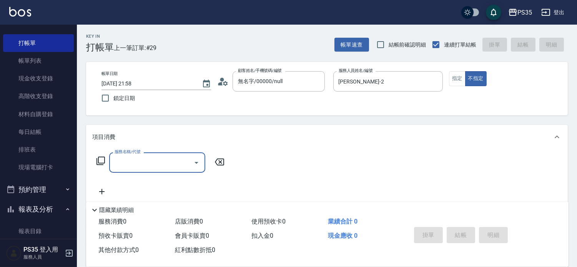
click at [140, 168] on input "服務名稱/代號" at bounding box center [152, 162] width 78 height 13
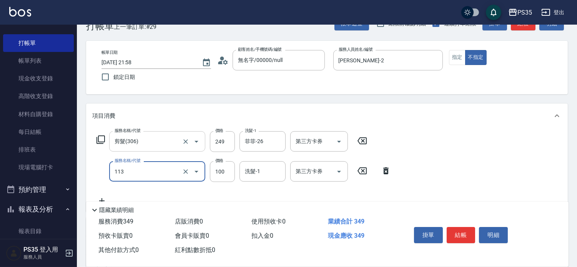
scroll to position [43, 0]
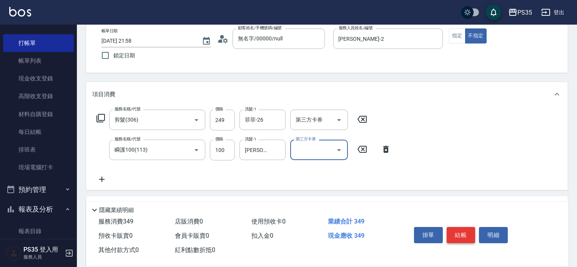
click at [460, 227] on button "結帳" at bounding box center [461, 235] width 29 height 16
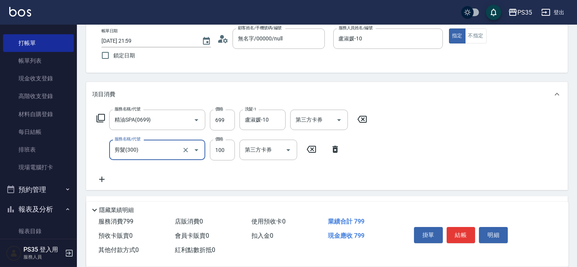
click at [460, 227] on button "結帳" at bounding box center [461, 235] width 29 height 16
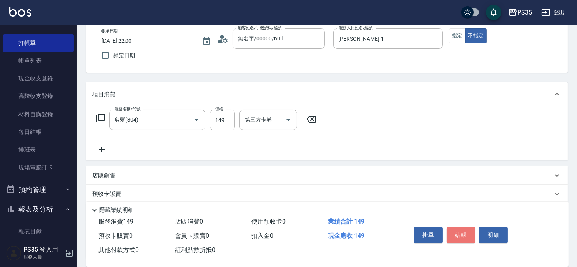
click at [460, 227] on button "結帳" at bounding box center [461, 235] width 29 height 16
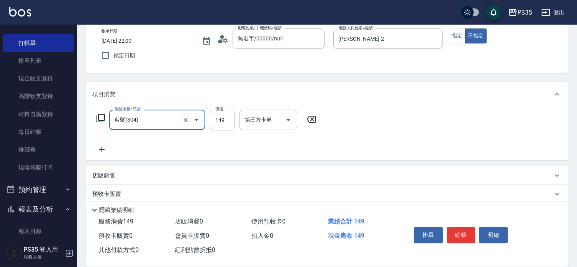
click at [460, 227] on button "結帳" at bounding box center [461, 235] width 29 height 16
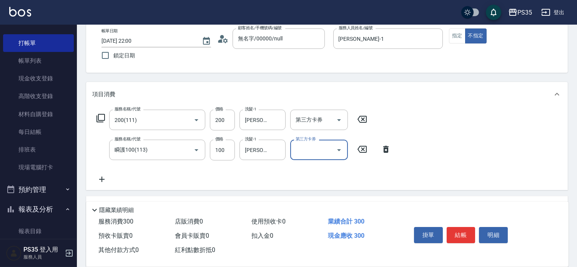
click at [460, 227] on button "結帳" at bounding box center [461, 235] width 29 height 16
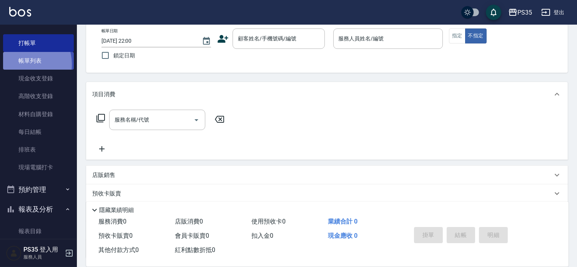
click at [21, 64] on link "帳單列表" at bounding box center [38, 61] width 71 height 18
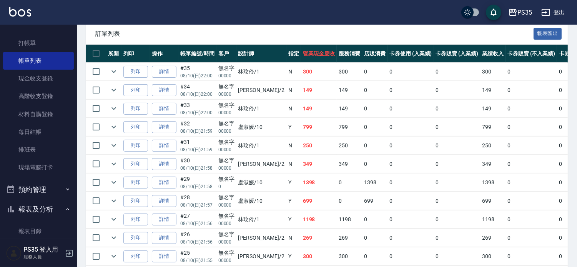
scroll to position [80, 0]
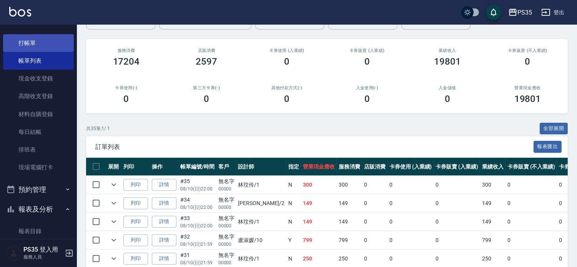
click at [29, 45] on link "打帳單" at bounding box center [38, 43] width 71 height 18
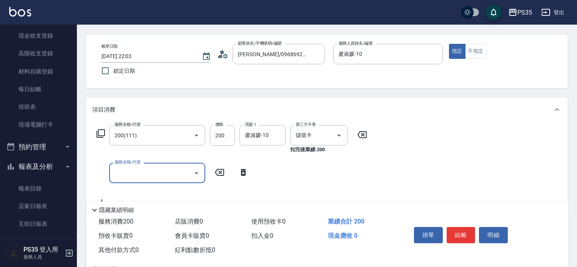
scroll to position [43, 0]
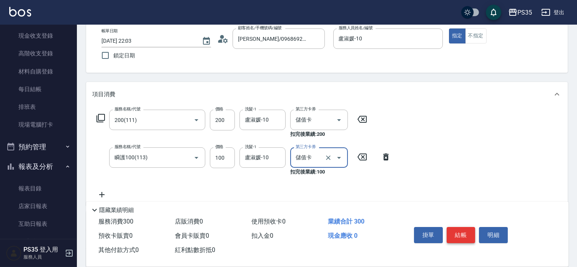
click at [457, 227] on button "結帳" at bounding box center [461, 235] width 29 height 16
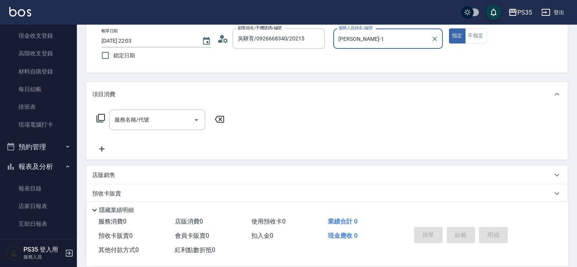
click at [449, 28] on button "指定" at bounding box center [457, 35] width 17 height 15
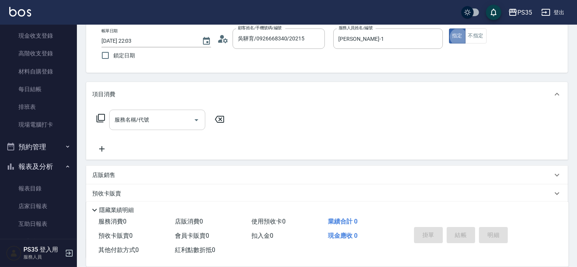
click at [141, 122] on div "服務名稱/代號 服務名稱/代號" at bounding box center [157, 120] width 96 height 20
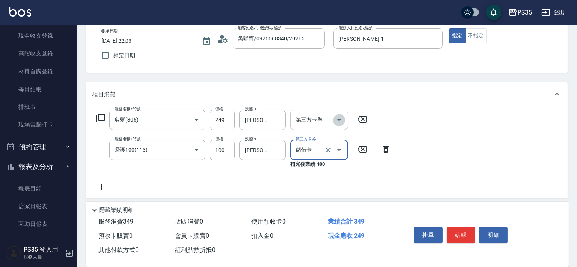
click at [342, 123] on icon "Open" at bounding box center [338, 119] width 9 height 9
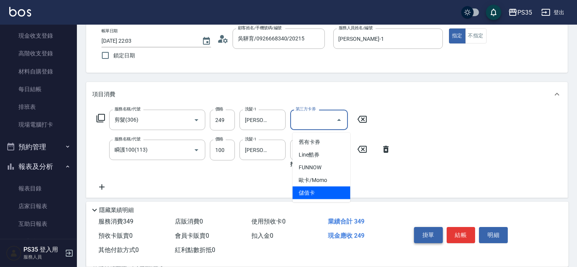
click at [311, 194] on span "儲值卡" at bounding box center [321, 192] width 58 height 13
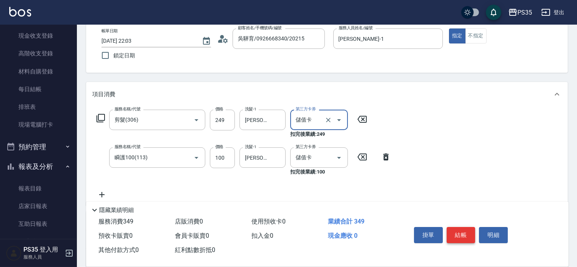
click at [466, 227] on button "結帳" at bounding box center [461, 235] width 29 height 16
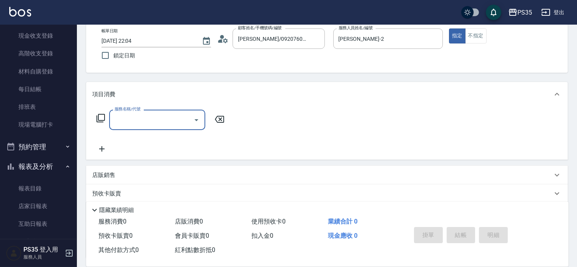
click at [168, 120] on input "服務名稱/代號" at bounding box center [152, 119] width 78 height 13
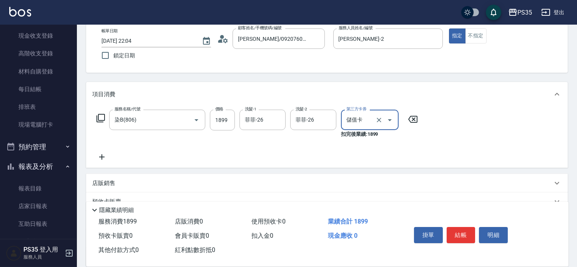
click at [467, 228] on button "結帳" at bounding box center [461, 235] width 29 height 16
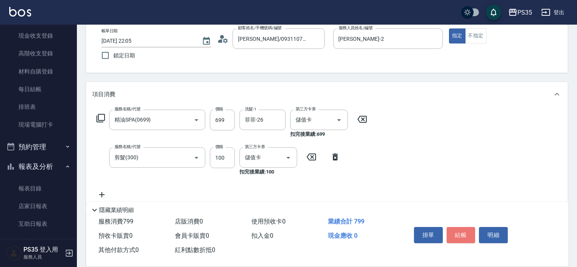
click at [467, 228] on button "結帳" at bounding box center [461, 235] width 29 height 16
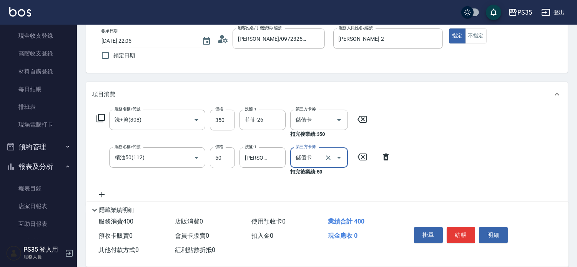
click at [467, 228] on button "結帳" at bounding box center [461, 235] width 29 height 16
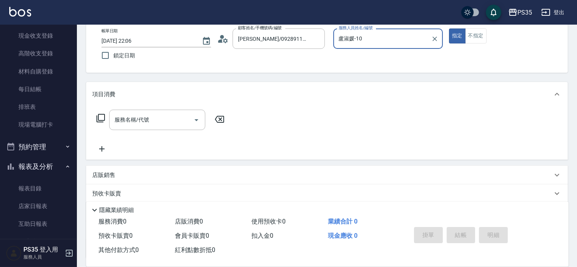
click at [449, 28] on button "指定" at bounding box center [457, 35] width 17 height 15
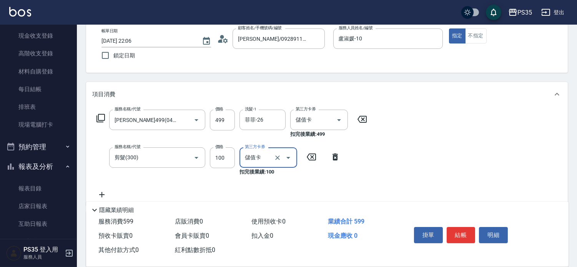
click at [467, 228] on button "結帳" at bounding box center [461, 235] width 29 height 16
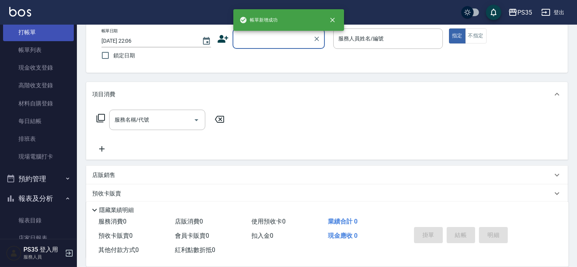
scroll to position [0, 0]
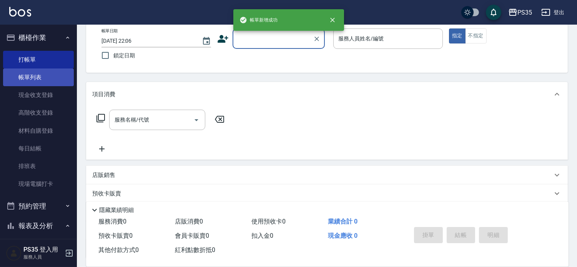
click at [36, 77] on link "帳單列表" at bounding box center [38, 77] width 71 height 18
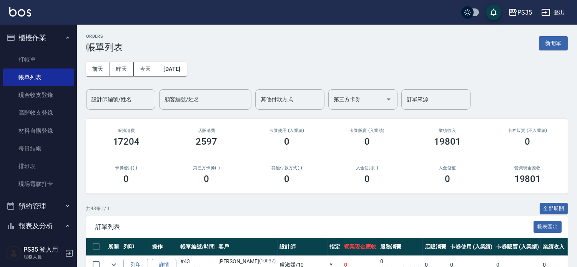
scroll to position [128, 0]
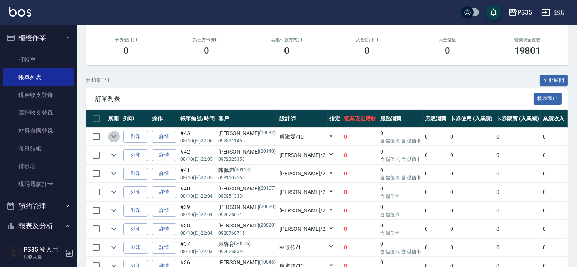
click at [118, 141] on icon "expand row" at bounding box center [113, 136] width 9 height 9
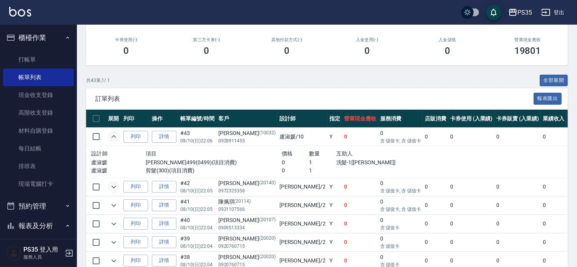
click at [110, 193] on button "expand row" at bounding box center [114, 187] width 12 height 12
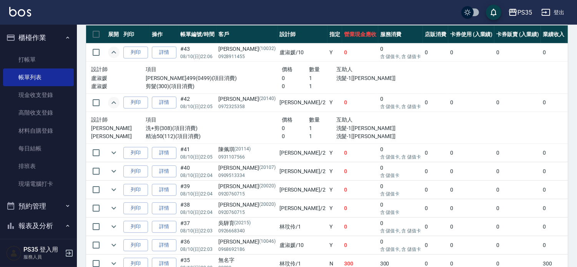
scroll to position [213, 0]
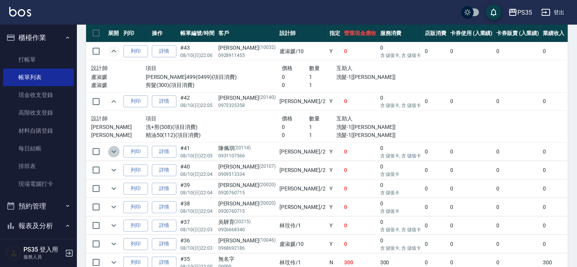
click at [113, 156] on icon "expand row" at bounding box center [113, 151] width 9 height 9
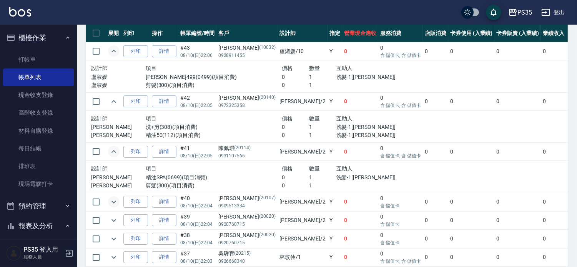
click at [112, 206] on icon "expand row" at bounding box center [113, 201] width 9 height 9
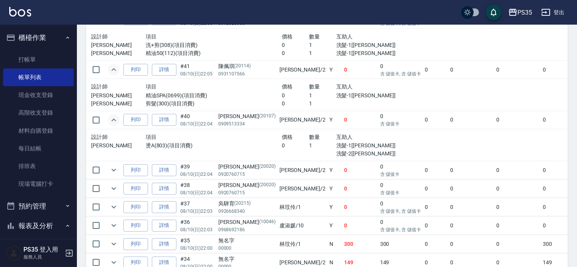
scroll to position [299, 0]
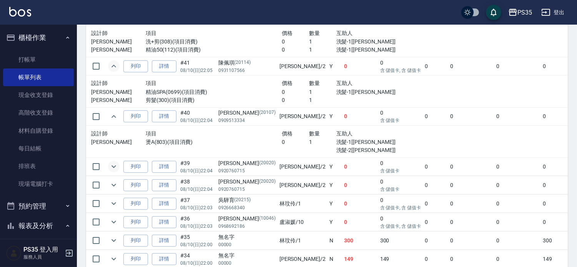
click at [114, 171] on icon "expand row" at bounding box center [113, 166] width 9 height 9
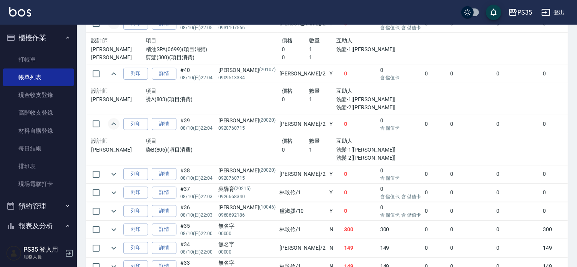
scroll to position [384, 0]
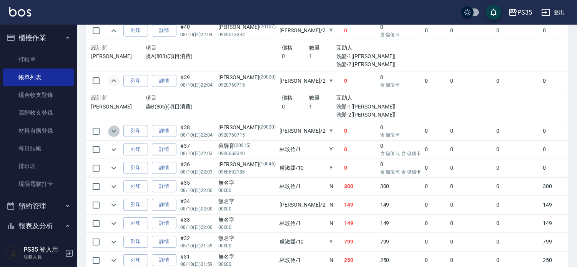
click at [115, 132] on icon "expand row" at bounding box center [113, 131] width 5 height 3
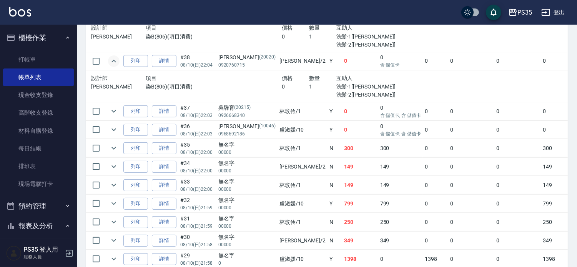
scroll to position [470, 0]
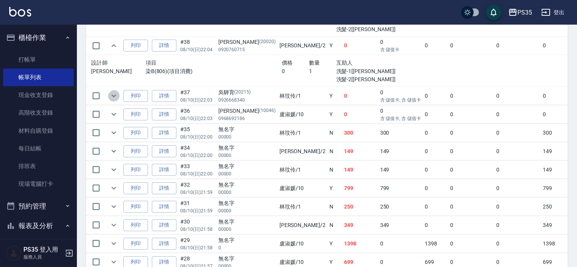
click at [118, 100] on icon "expand row" at bounding box center [113, 95] width 9 height 9
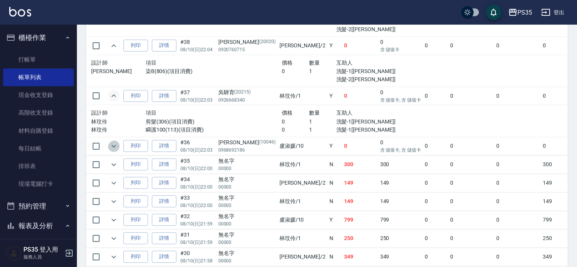
click at [116, 147] on icon "expand row" at bounding box center [113, 146] width 5 height 3
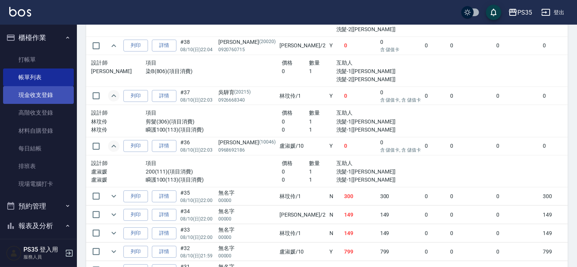
click at [36, 97] on link "現金收支登錄" at bounding box center [38, 95] width 71 height 18
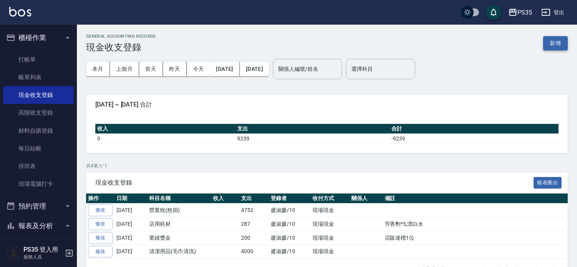
click at [550, 43] on button "新增" at bounding box center [555, 43] width 25 height 14
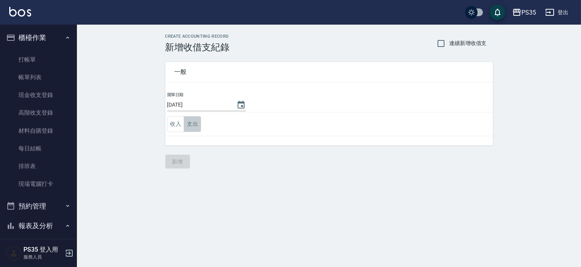
click at [189, 121] on button "支出" at bounding box center [192, 124] width 17 height 16
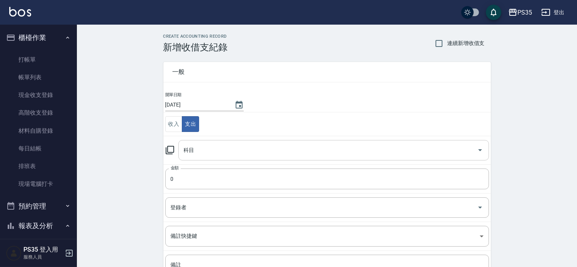
click at [214, 153] on input "科目" at bounding box center [328, 149] width 292 height 13
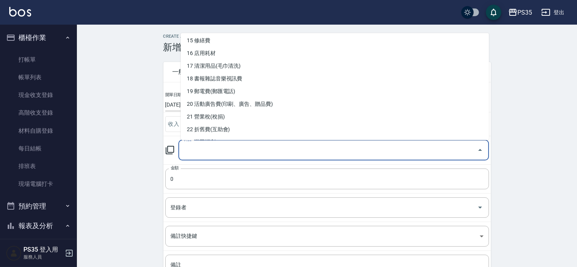
scroll to position [213, 0]
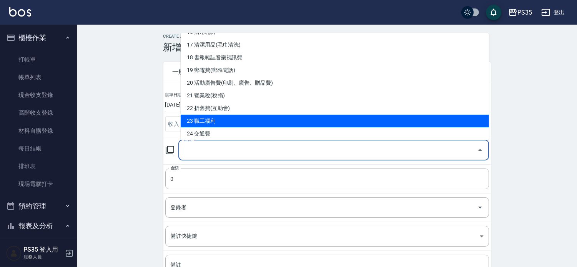
click at [209, 122] on li "23 職工福利" at bounding box center [335, 121] width 308 height 13
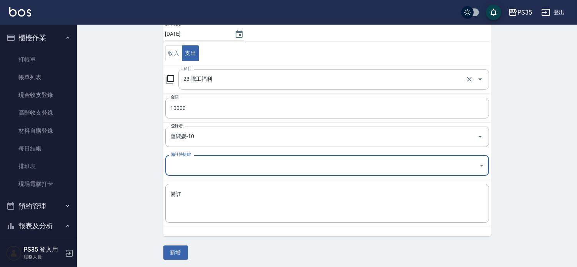
scroll to position [72, 0]
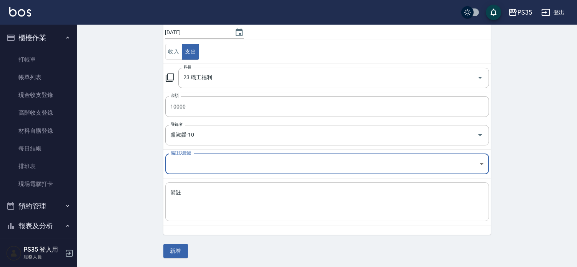
click at [171, 192] on textarea "備註" at bounding box center [327, 202] width 313 height 26
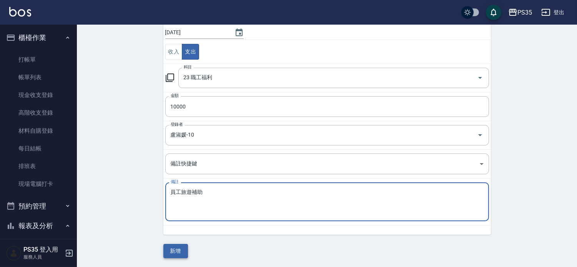
click at [177, 250] on button "新增" at bounding box center [175, 251] width 25 height 14
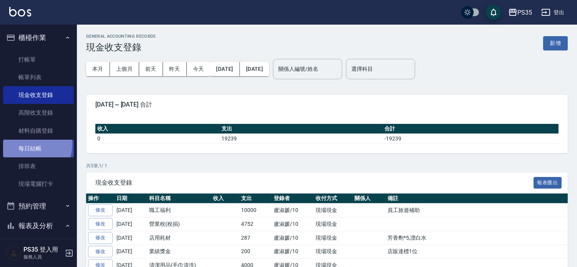
click at [26, 144] on link "每日結帳" at bounding box center [38, 149] width 71 height 18
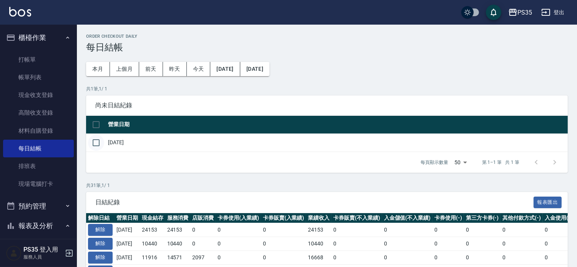
click at [98, 149] on input "checkbox" at bounding box center [96, 143] width 16 height 16
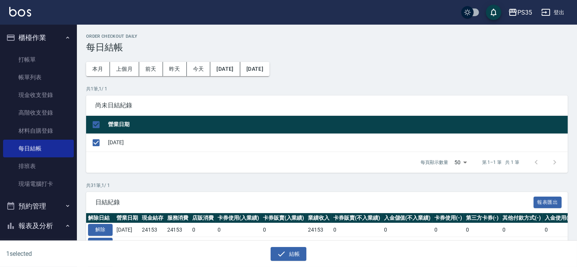
drag, startPoint x: 278, startPoint y: 254, endPoint x: 282, endPoint y: 233, distance: 20.8
click at [278, 253] on icon "button" at bounding box center [281, 253] width 9 height 9
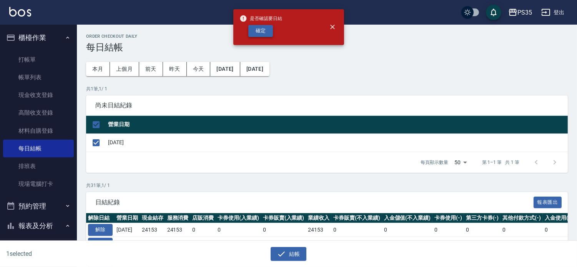
click at [267, 30] on button "確定" at bounding box center [260, 31] width 25 height 12
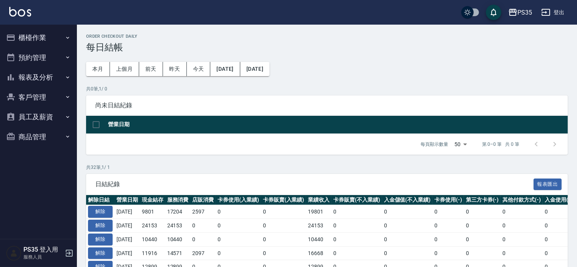
click at [46, 77] on button "報表及分析" at bounding box center [38, 77] width 71 height 20
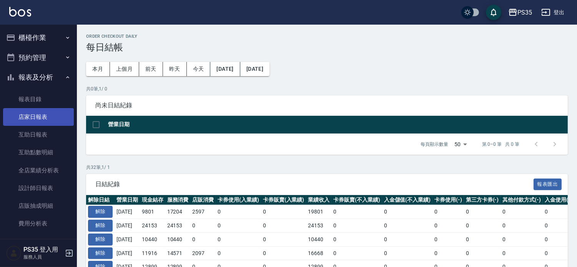
click at [51, 114] on link "店家日報表" at bounding box center [38, 117] width 71 height 18
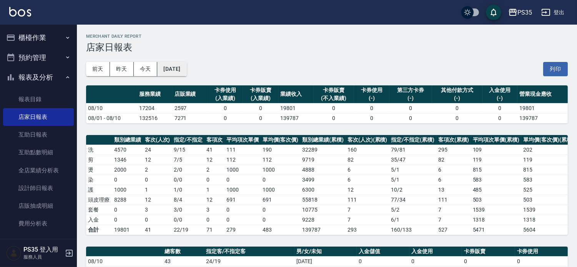
click at [181, 67] on button "[DATE]" at bounding box center [171, 69] width 29 height 14
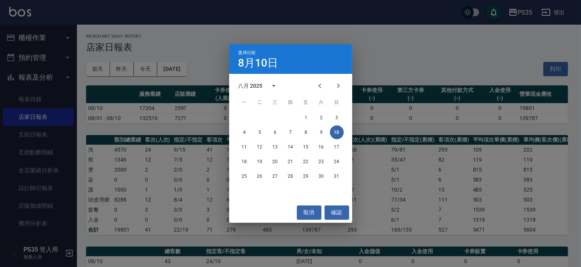
click at [38, 37] on div "選擇日期 8月10日 八月 2025 一 二 三 四 五 六 日 1 2 3 4 5 6 7 8 9 10 11 12 13 14 15 16 17 18 1…" at bounding box center [290, 133] width 581 height 267
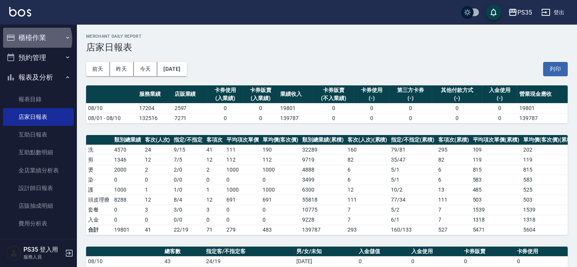
click at [35, 39] on button "櫃檯作業" at bounding box center [38, 38] width 71 height 20
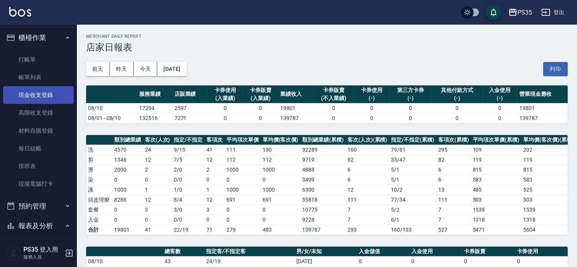
click at [32, 98] on link "現金收支登錄" at bounding box center [38, 95] width 71 height 18
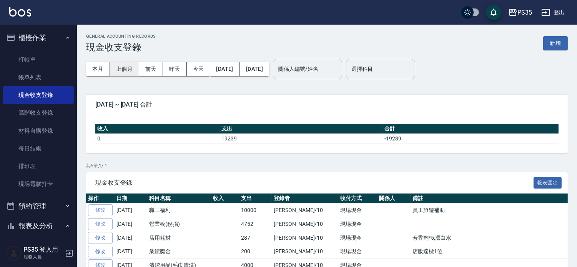
click at [128, 70] on button "上個月" at bounding box center [124, 69] width 29 height 14
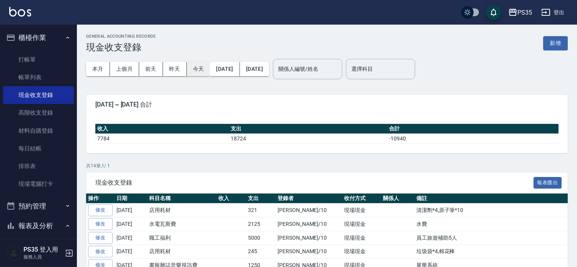
click at [203, 65] on button "今天" at bounding box center [198, 69] width 23 height 14
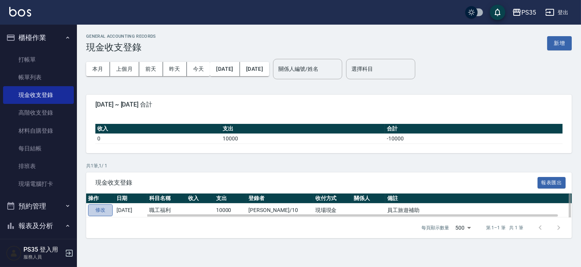
click at [103, 209] on link "修改" at bounding box center [100, 210] width 25 height 12
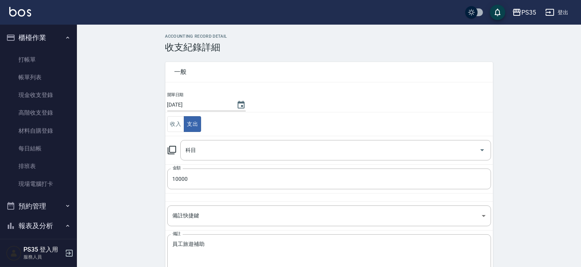
type input "23 職工福利"
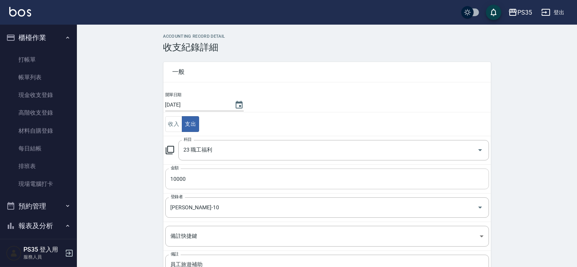
click at [199, 181] on input "10000" at bounding box center [327, 178] width 324 height 21
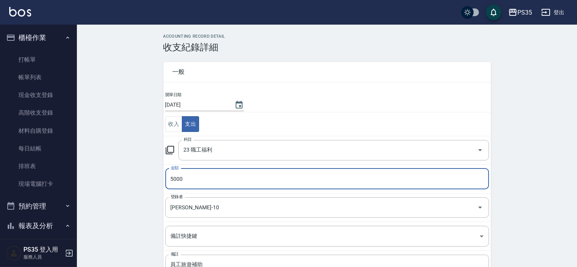
type input "5000"
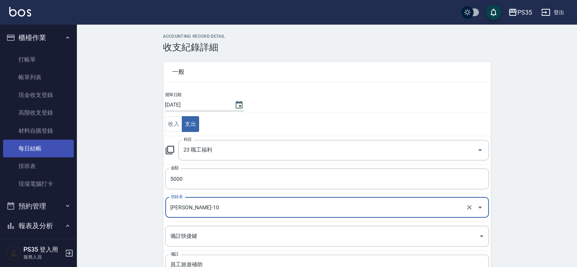
click at [21, 149] on link "每日結帳" at bounding box center [38, 149] width 71 height 18
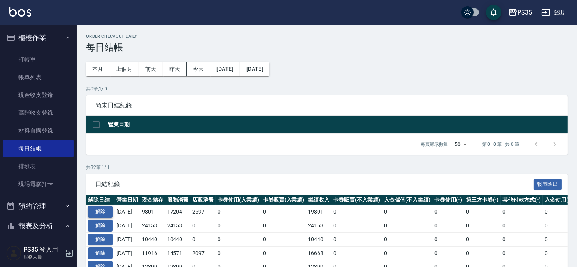
click at [99, 218] on button "解除" at bounding box center [100, 212] width 25 height 12
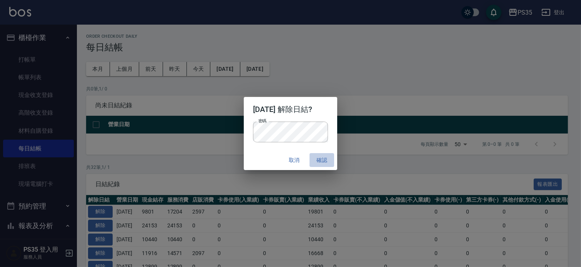
click at [334, 158] on button "確認" at bounding box center [321, 160] width 25 height 14
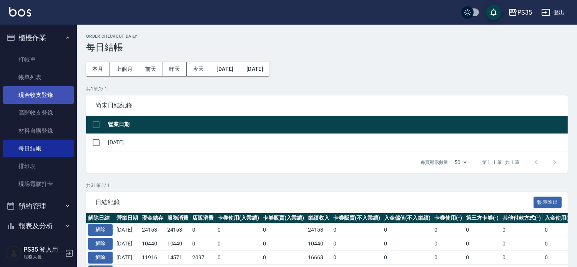
click at [30, 91] on link "現金收支登錄" at bounding box center [38, 95] width 71 height 18
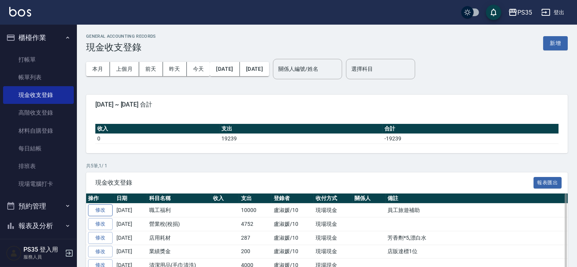
click at [106, 213] on link "修改" at bounding box center [100, 210] width 25 height 12
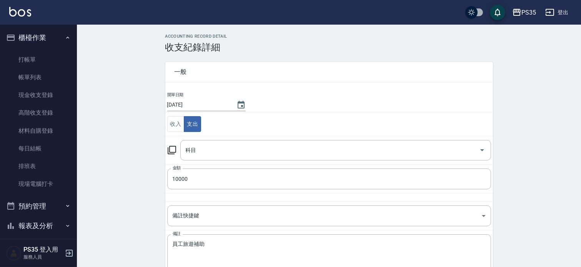
type input "23 職工福利"
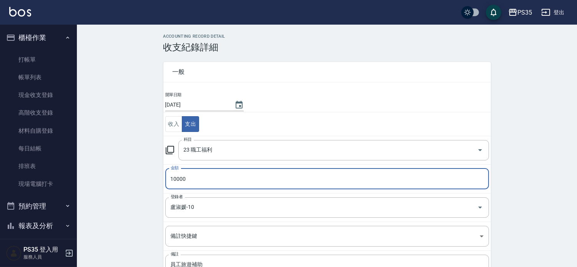
click at [215, 181] on input "10000" at bounding box center [327, 178] width 324 height 21
type input "5000"
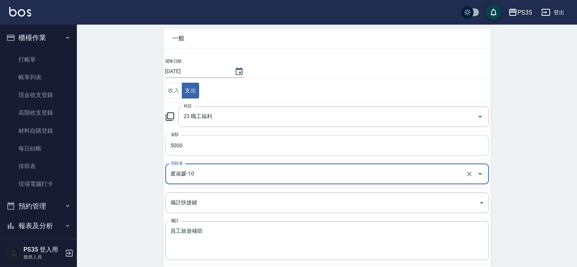
scroll to position [65, 0]
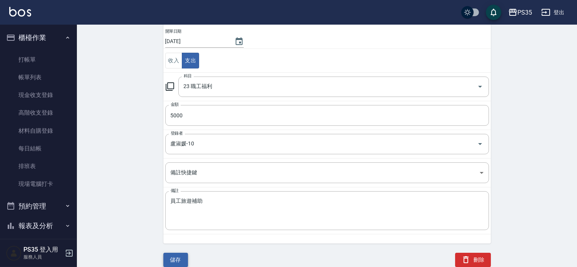
click at [179, 256] on button "儲存" at bounding box center [175, 260] width 25 height 14
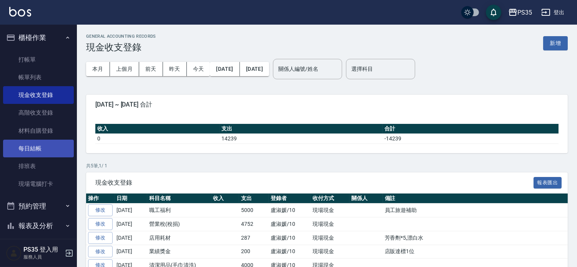
click at [32, 148] on link "每日結帳" at bounding box center [38, 149] width 71 height 18
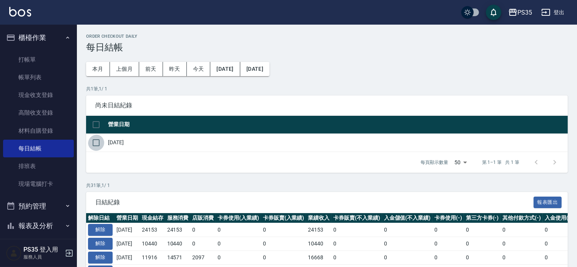
click at [97, 145] on input "checkbox" at bounding box center [96, 143] width 16 height 16
checkbox input "true"
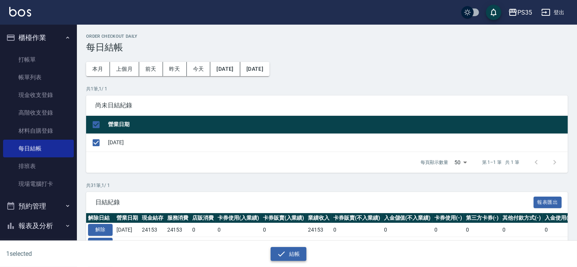
click at [292, 251] on button "結帳" at bounding box center [289, 254] width 36 height 14
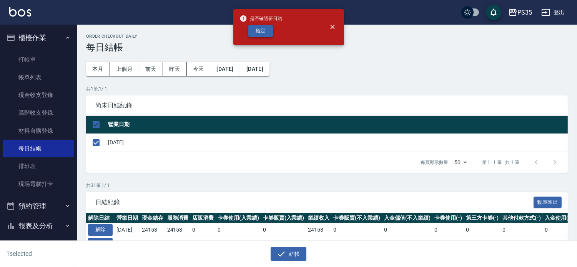
click at [256, 33] on button "確定" at bounding box center [260, 31] width 25 height 12
checkbox input "false"
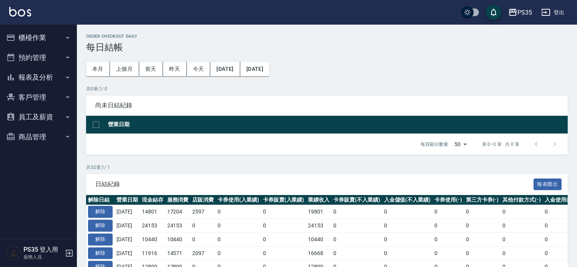
click at [33, 75] on button "報表及分析" at bounding box center [38, 77] width 71 height 20
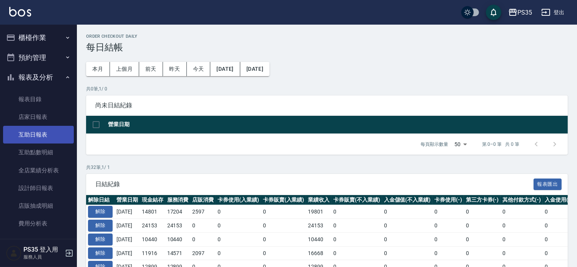
click at [24, 136] on link "互助日報表" at bounding box center [38, 135] width 71 height 18
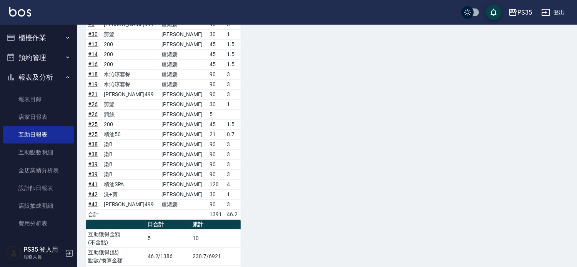
scroll to position [548, 0]
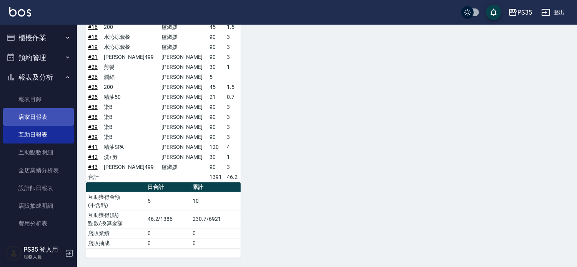
click at [38, 117] on link "店家日報表" at bounding box center [38, 117] width 71 height 18
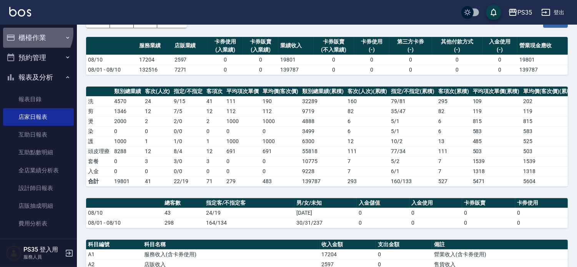
click at [36, 32] on button "櫃檯作業" at bounding box center [38, 38] width 71 height 20
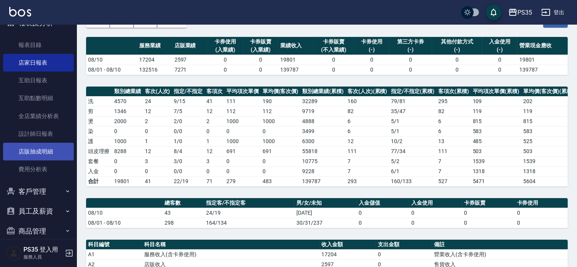
scroll to position [213, 0]
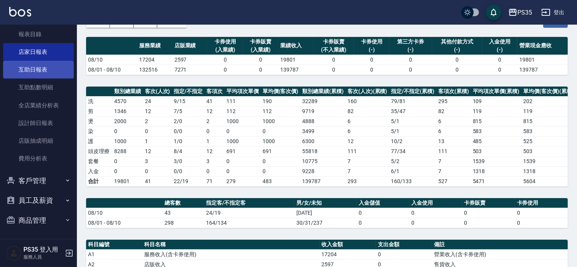
drag, startPoint x: 43, startPoint y: 68, endPoint x: 52, endPoint y: 60, distance: 11.7
click at [43, 68] on link "互助日報表" at bounding box center [38, 70] width 71 height 18
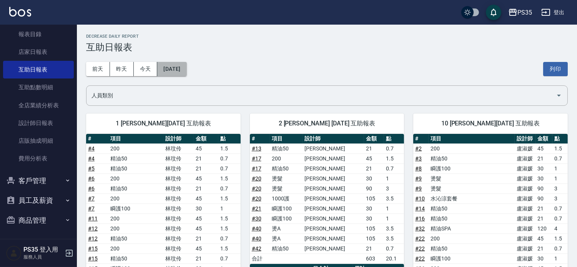
click at [170, 74] on button "[DATE]" at bounding box center [171, 69] width 29 height 14
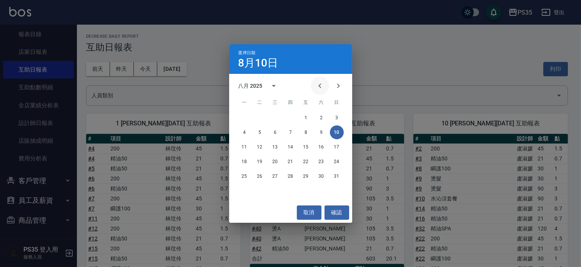
click at [315, 86] on icon "Previous month" at bounding box center [319, 85] width 9 height 9
click at [241, 173] on button "28" at bounding box center [245, 176] width 14 height 14
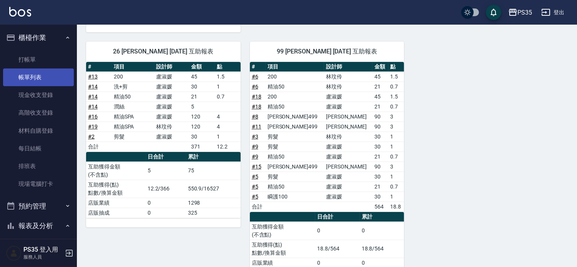
click at [24, 78] on link "帳單列表" at bounding box center [38, 77] width 71 height 18
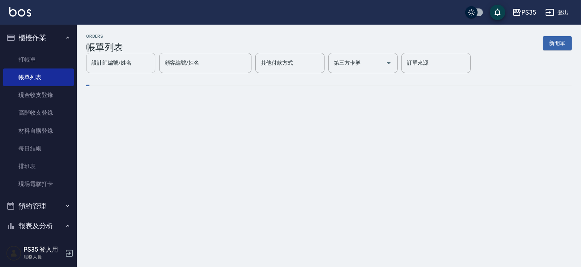
click at [110, 73] on div "設計師編號/姓名 設計師編號/姓名" at bounding box center [120, 63] width 69 height 20
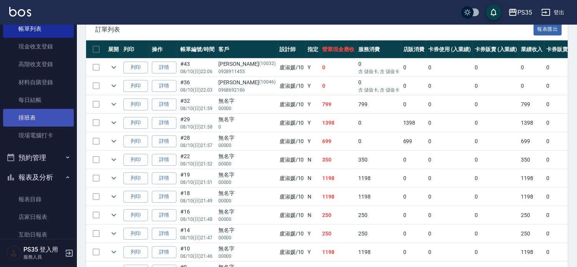
scroll to position [128, 0]
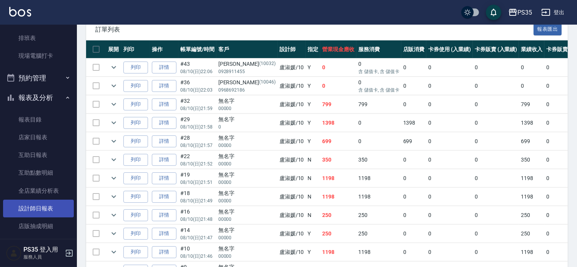
type input "盧淑媛-10"
click at [40, 208] on link "設計師日報表" at bounding box center [38, 208] width 71 height 18
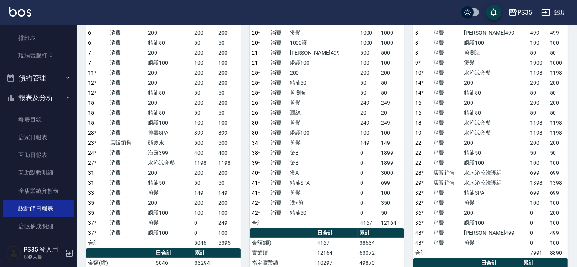
scroll to position [128, 0]
